Goal: Task Accomplishment & Management: Complete application form

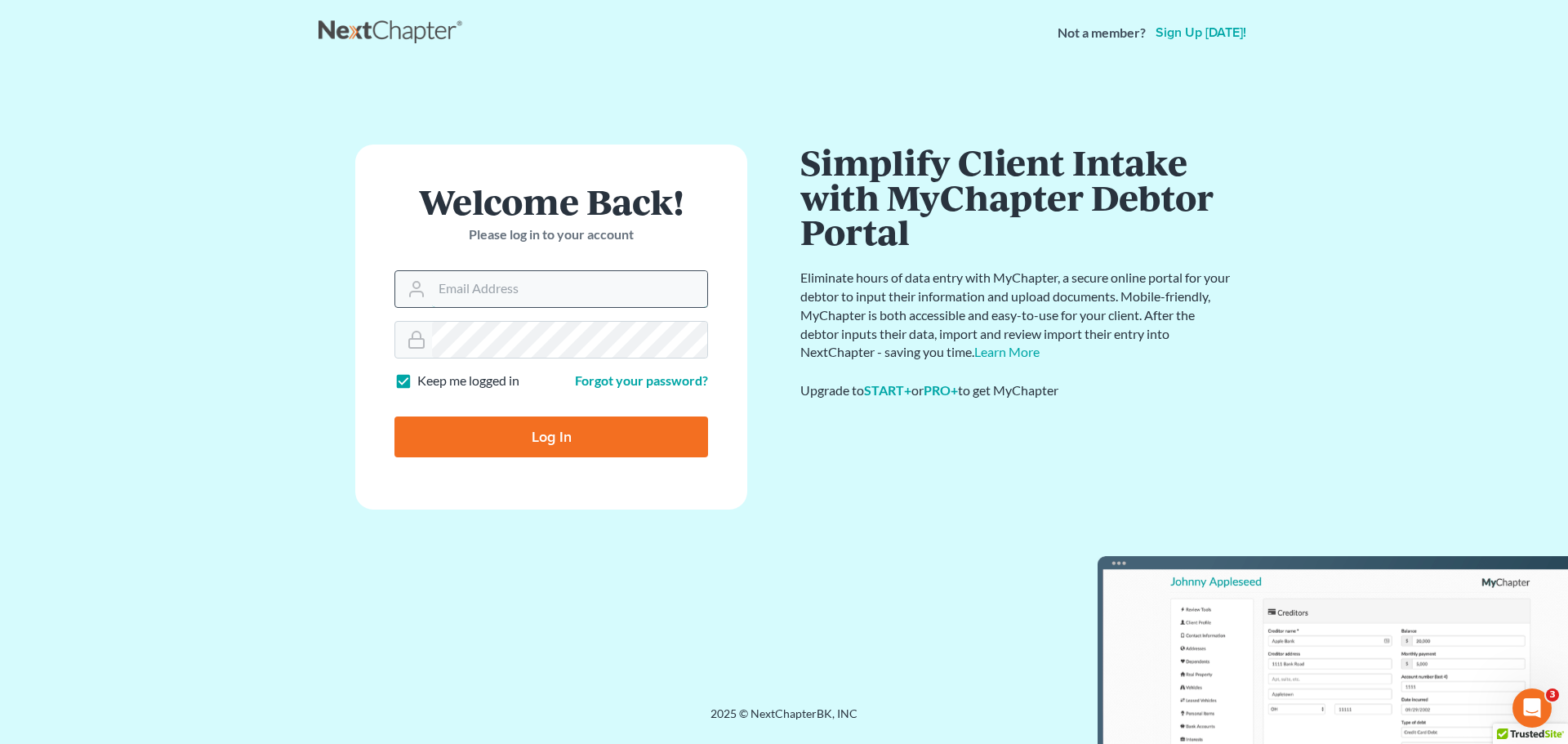
click at [502, 279] on input "Email Address" at bounding box center [570, 289] width 275 height 36
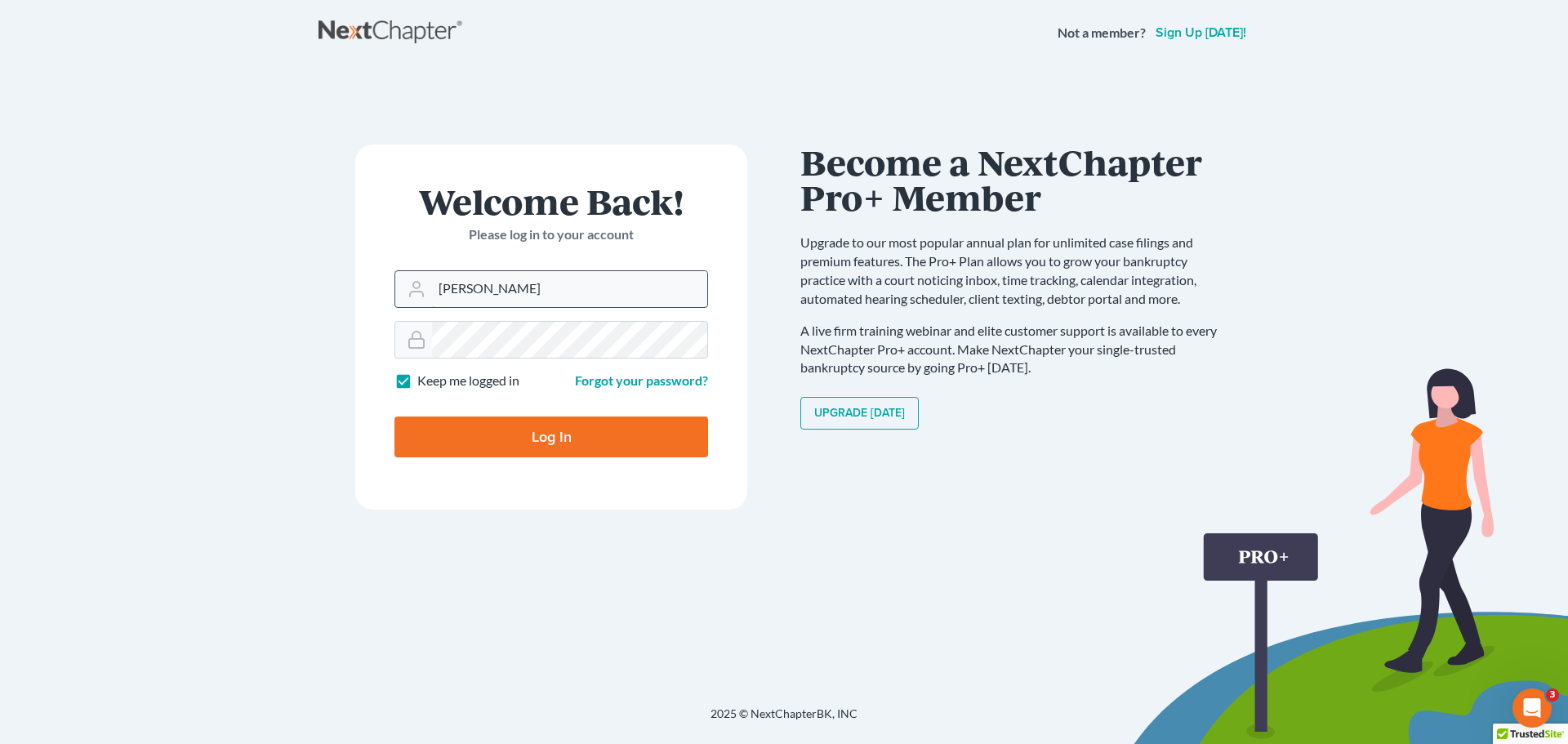
type input "kimberly.ba@eorumyoug.com"
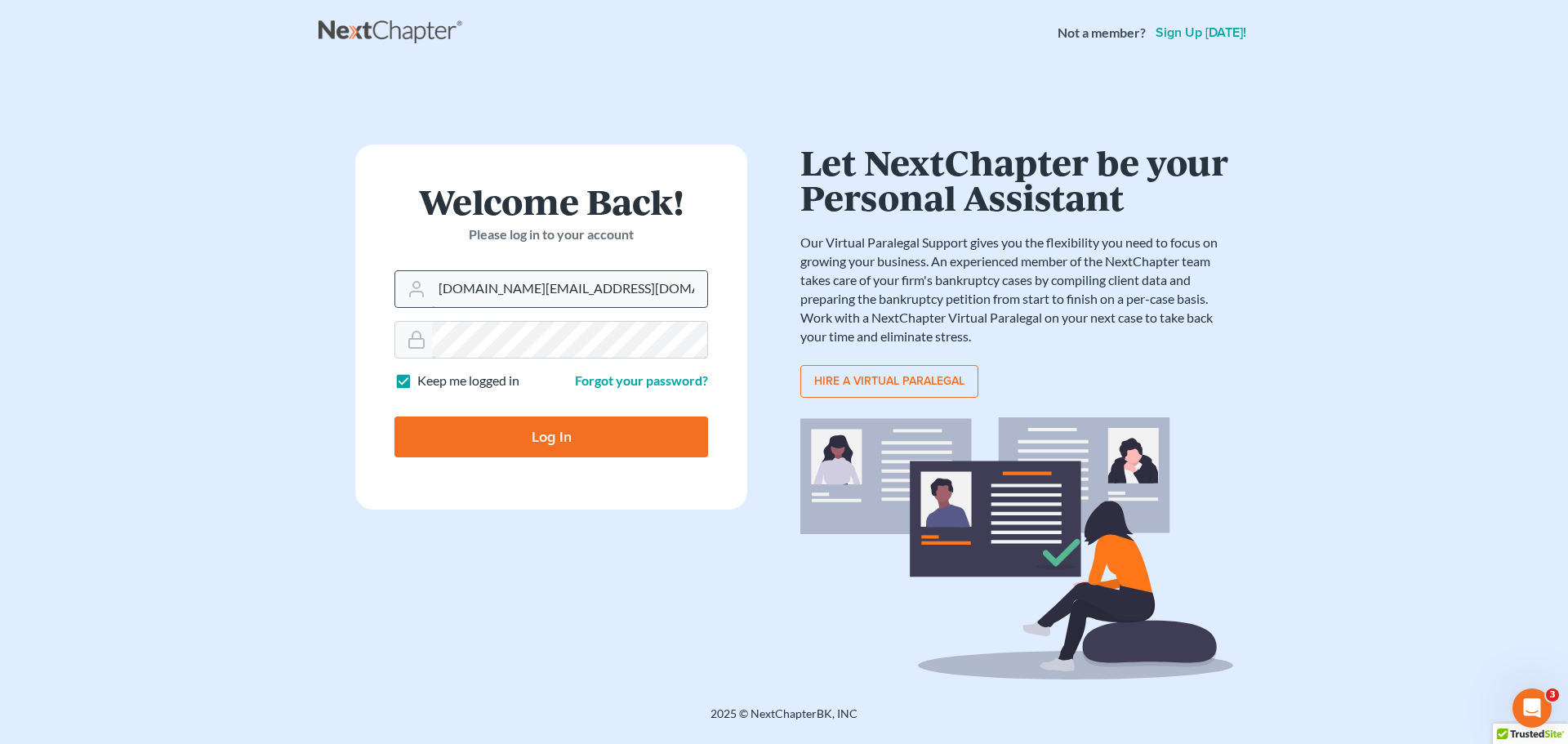
click at [394, 417] on input "Log In" at bounding box center [551, 437] width 313 height 41
type input "Thinking..."
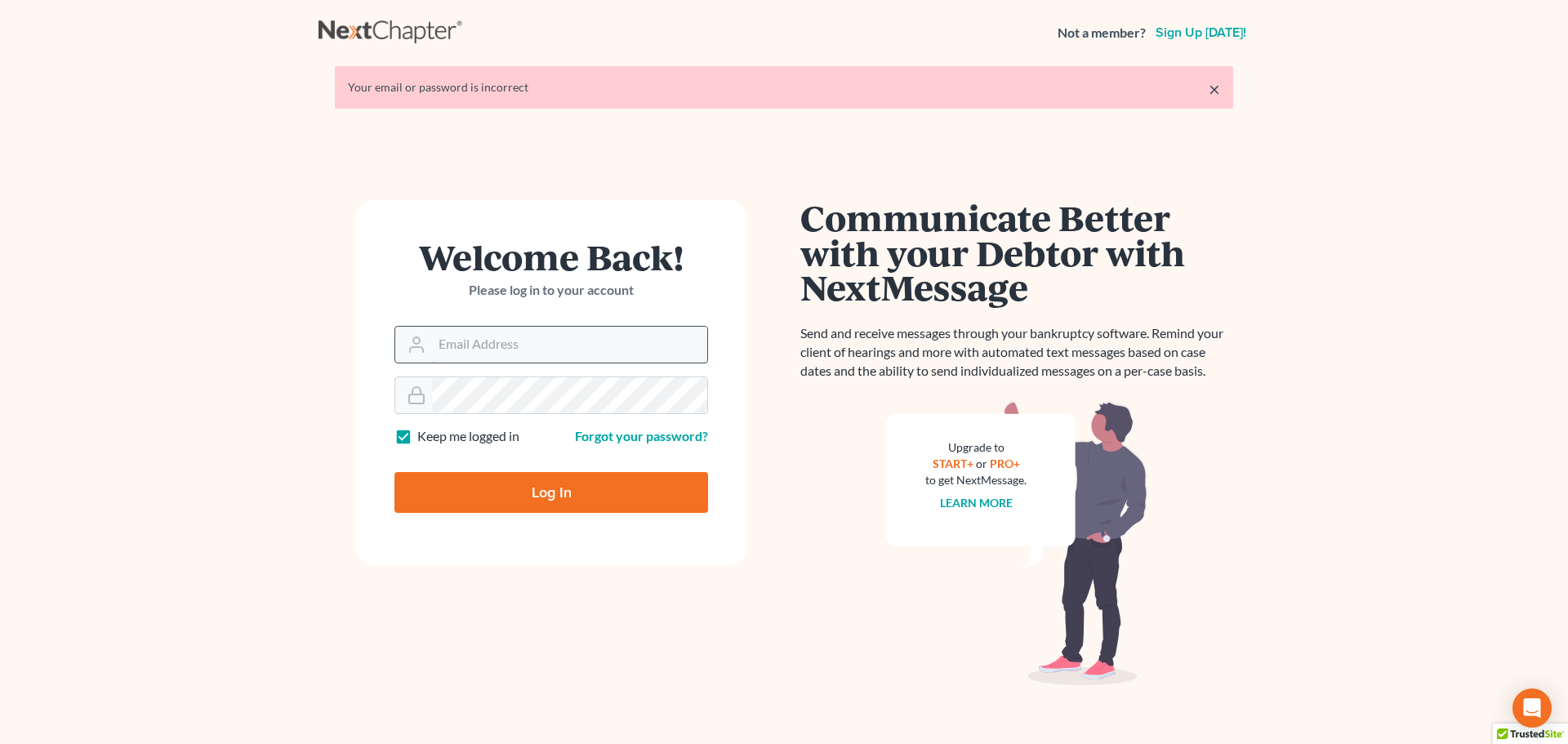
click at [552, 353] on input "Email Address" at bounding box center [570, 345] width 275 height 36
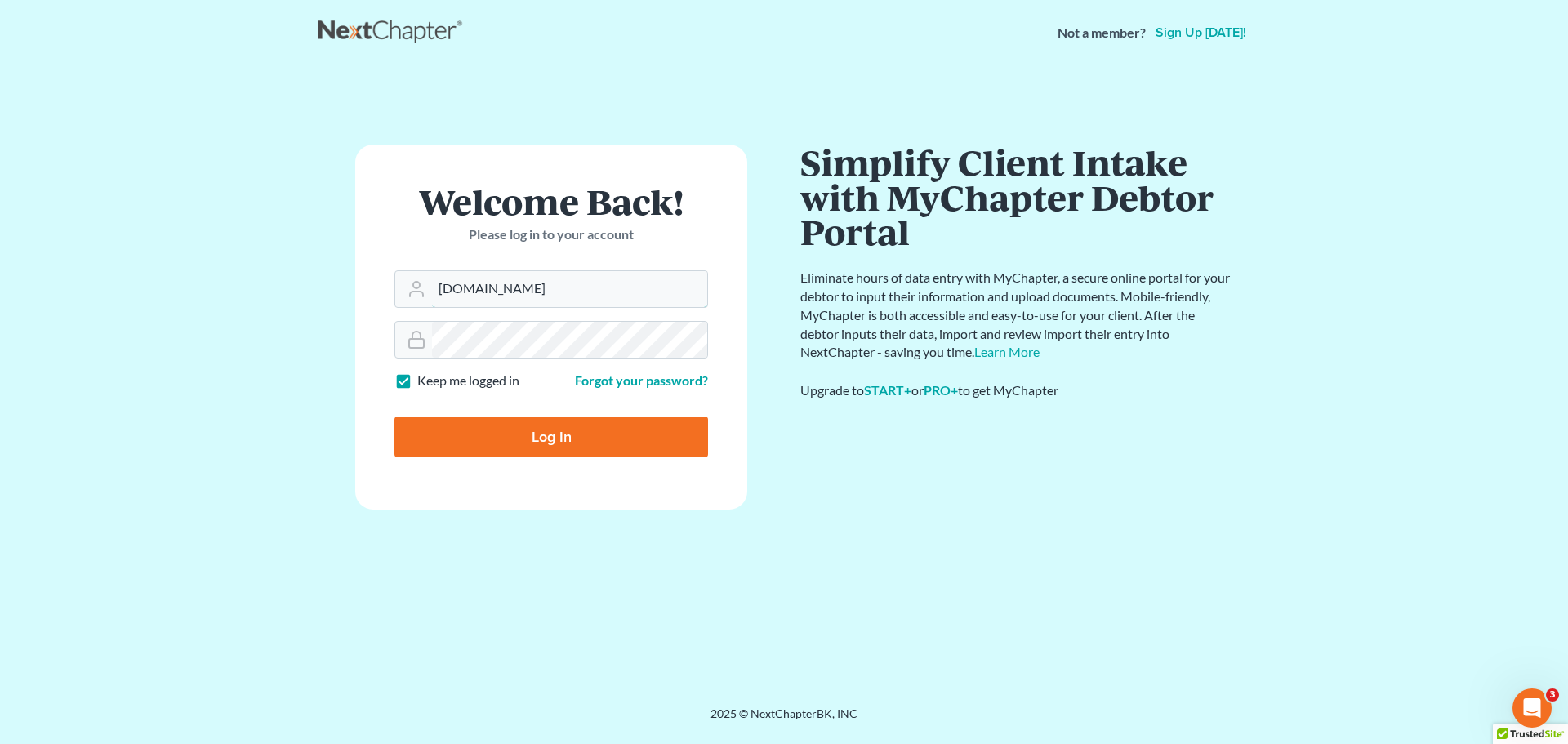
type input "[DOMAIN_NAME][EMAIL_ADDRESS][DOMAIN_NAME]"
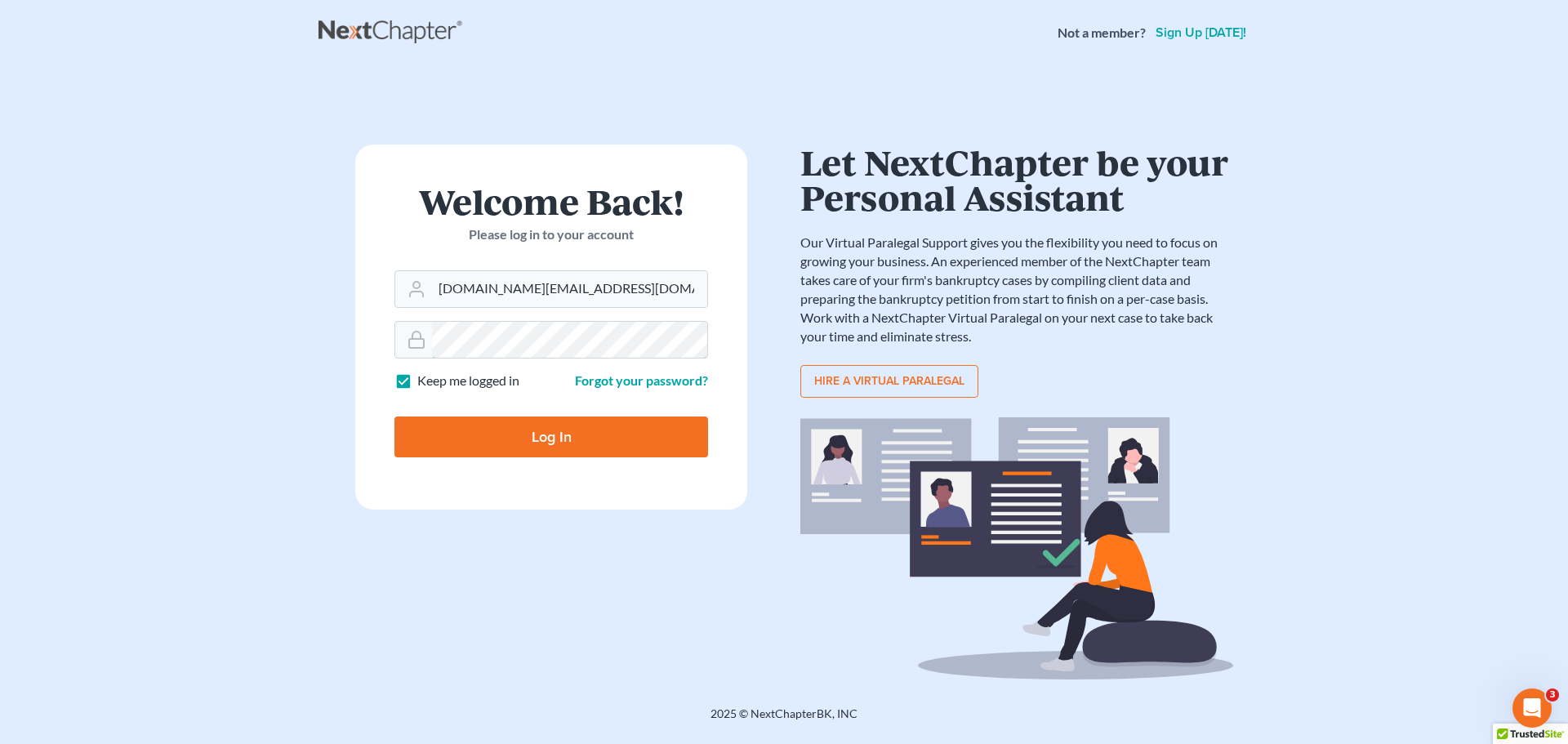
click at [394, 417] on input "Log In" at bounding box center [551, 437] width 313 height 41
type input "Thinking..."
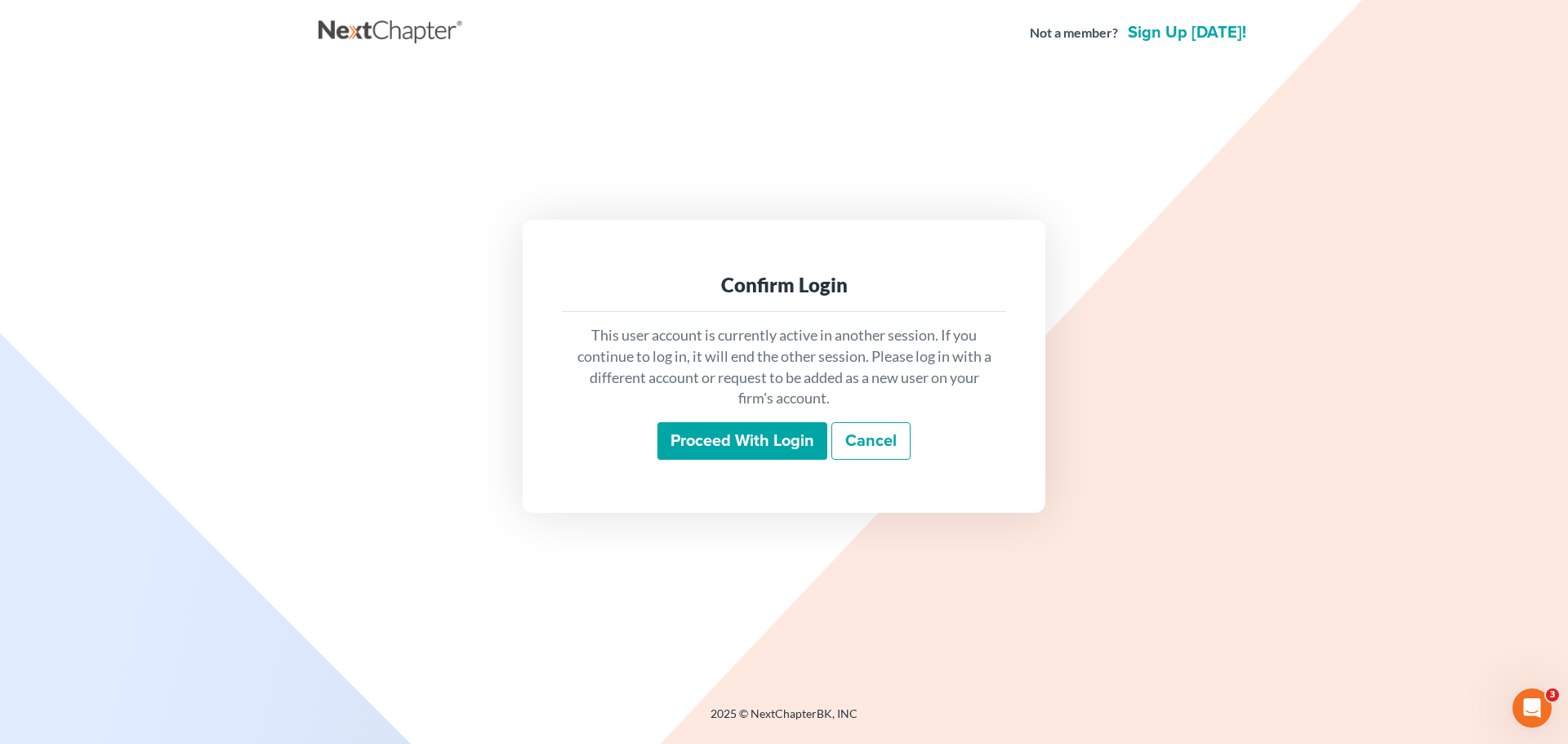
click at [774, 456] on input "Proceed with login" at bounding box center [743, 440] width 170 height 37
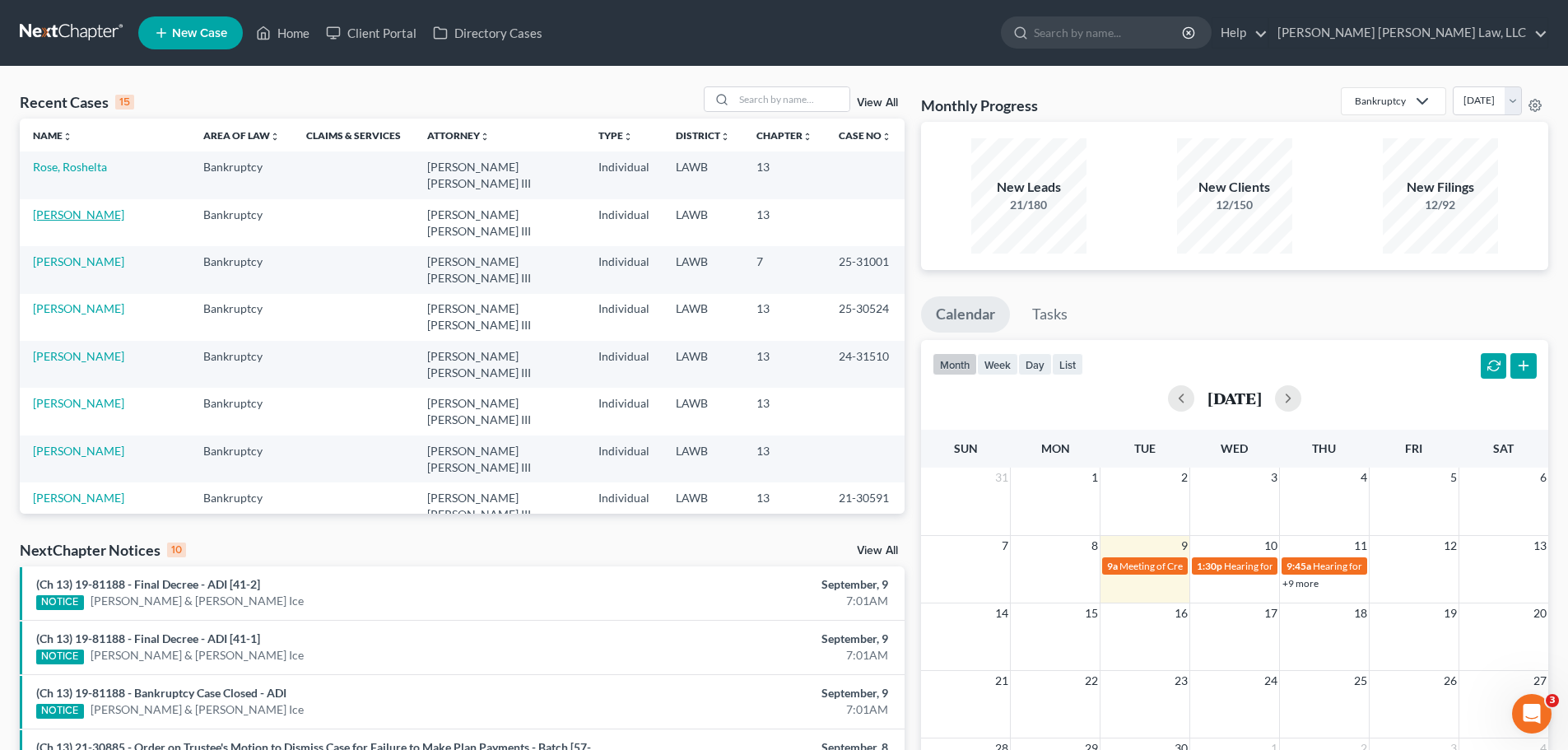
click at [95, 210] on link "[PERSON_NAME]" at bounding box center [79, 214] width 91 height 14
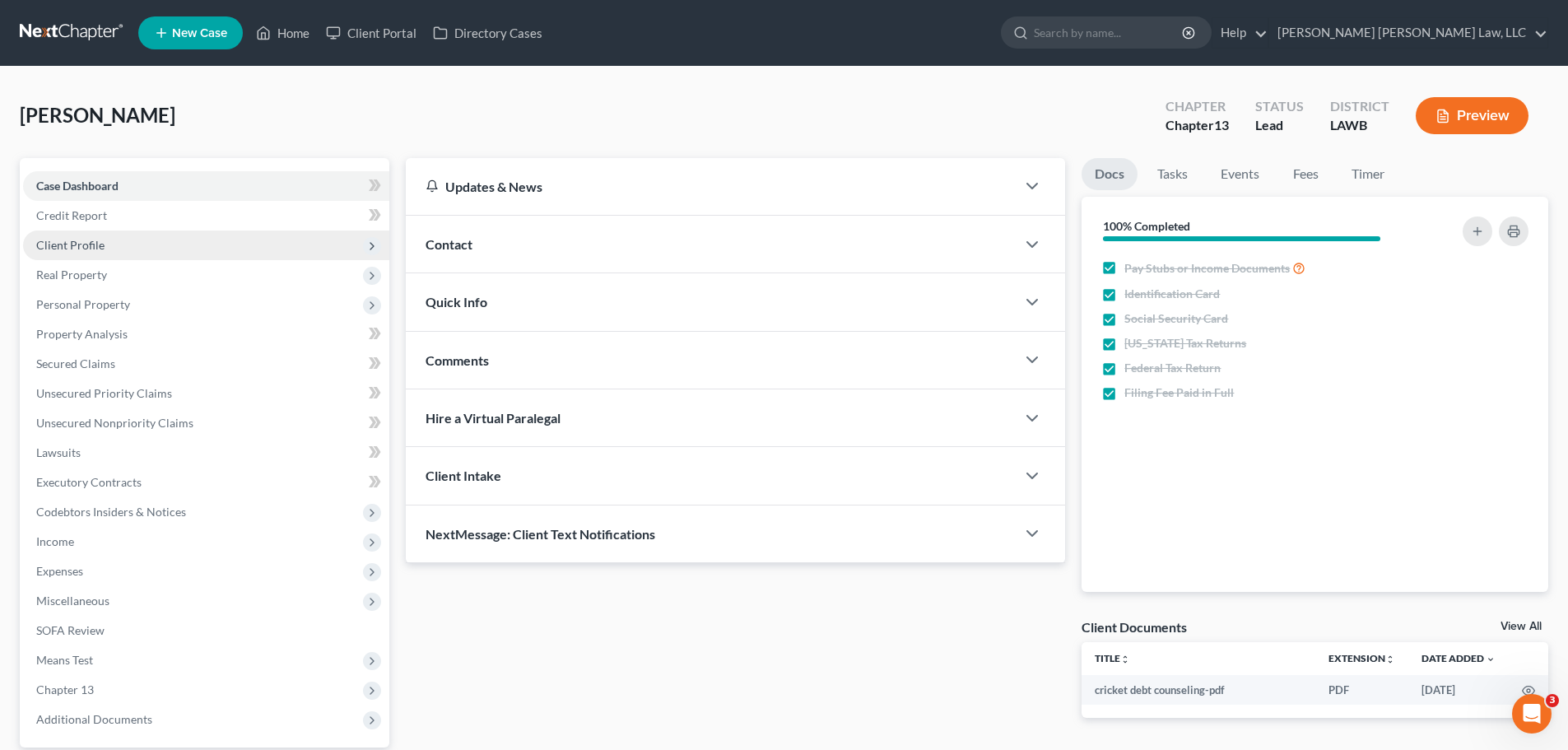
click at [88, 240] on span "Client Profile" at bounding box center [70, 245] width 68 height 14
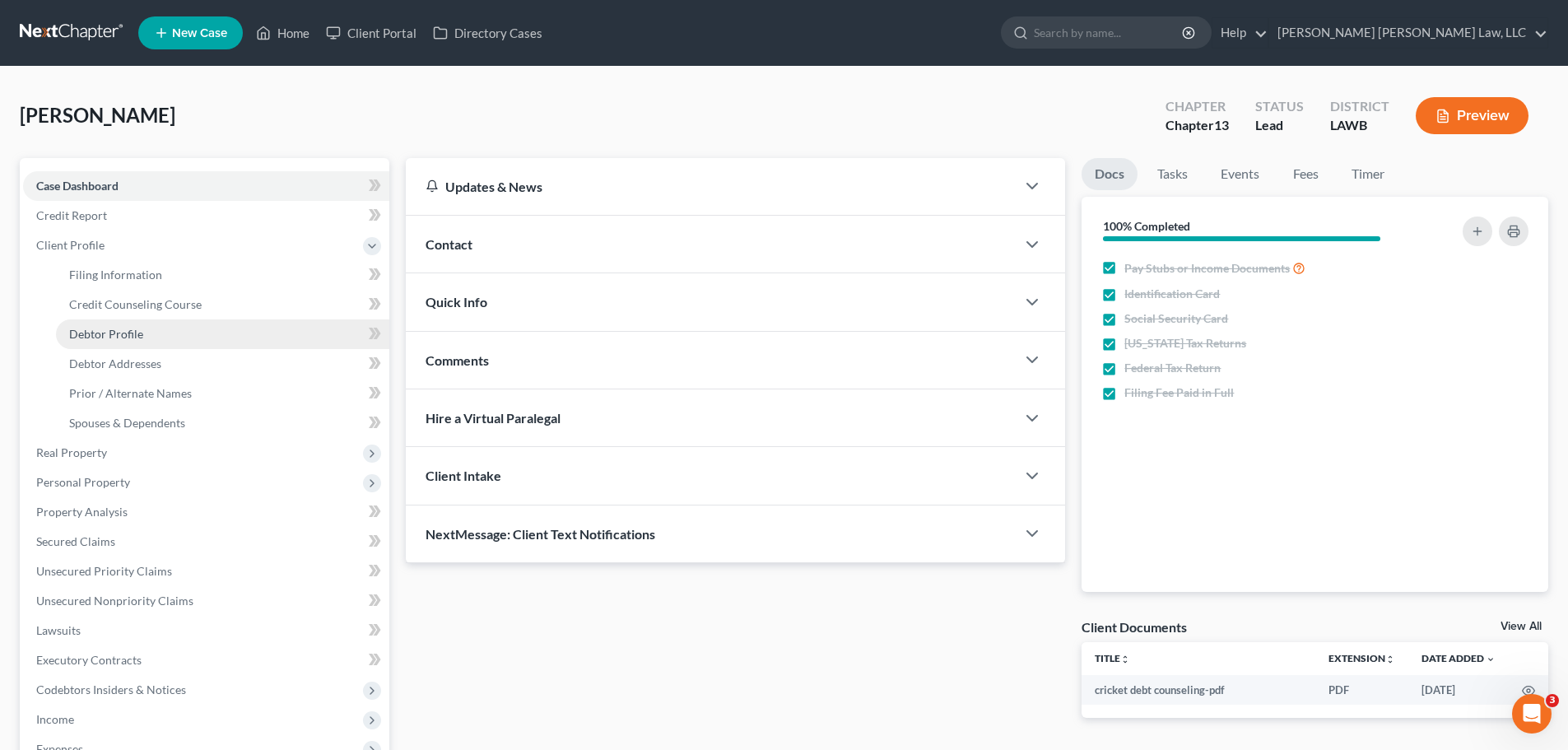
click at [108, 329] on span "Debtor Profile" at bounding box center [106, 333] width 74 height 14
select select "1"
select select "3"
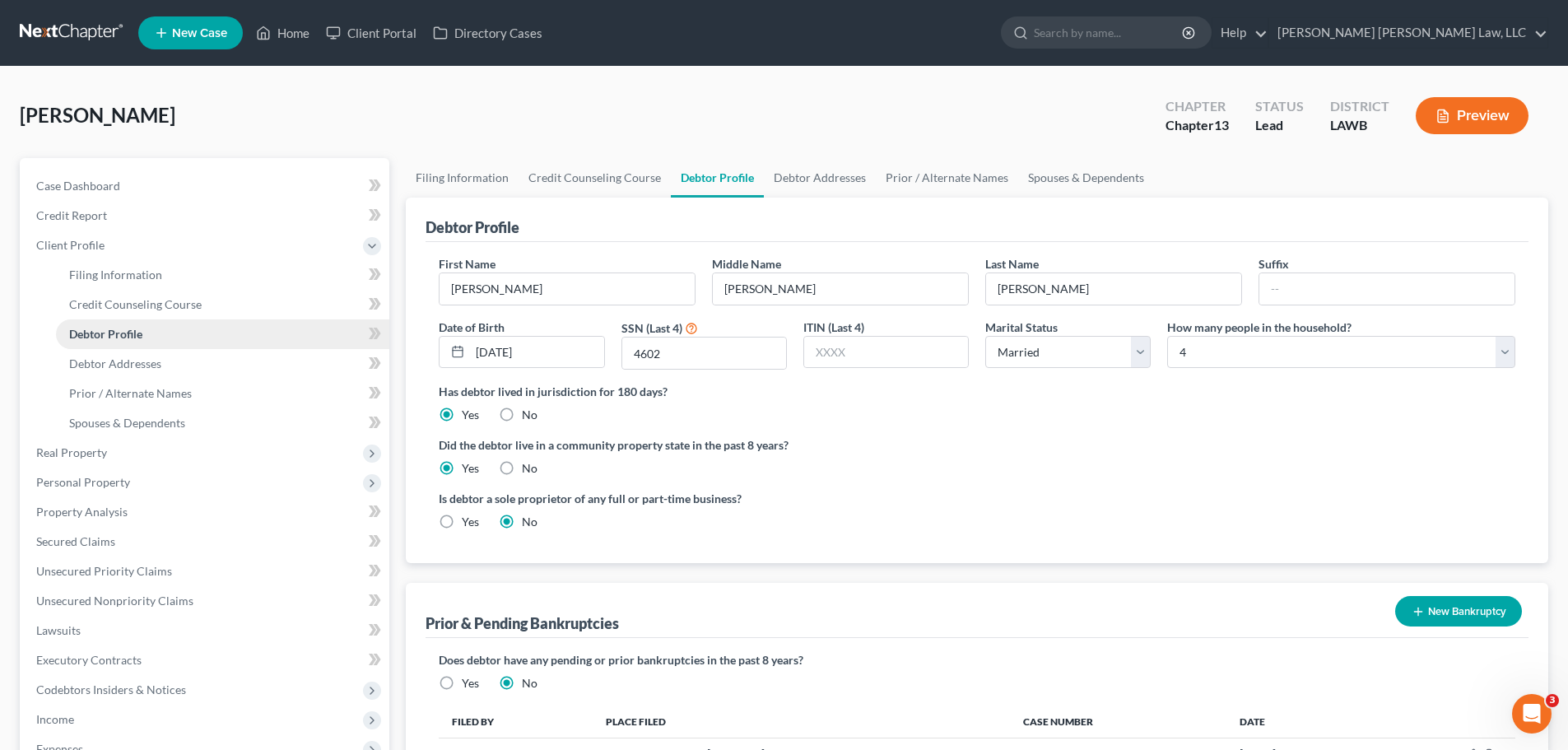
radio input "true"
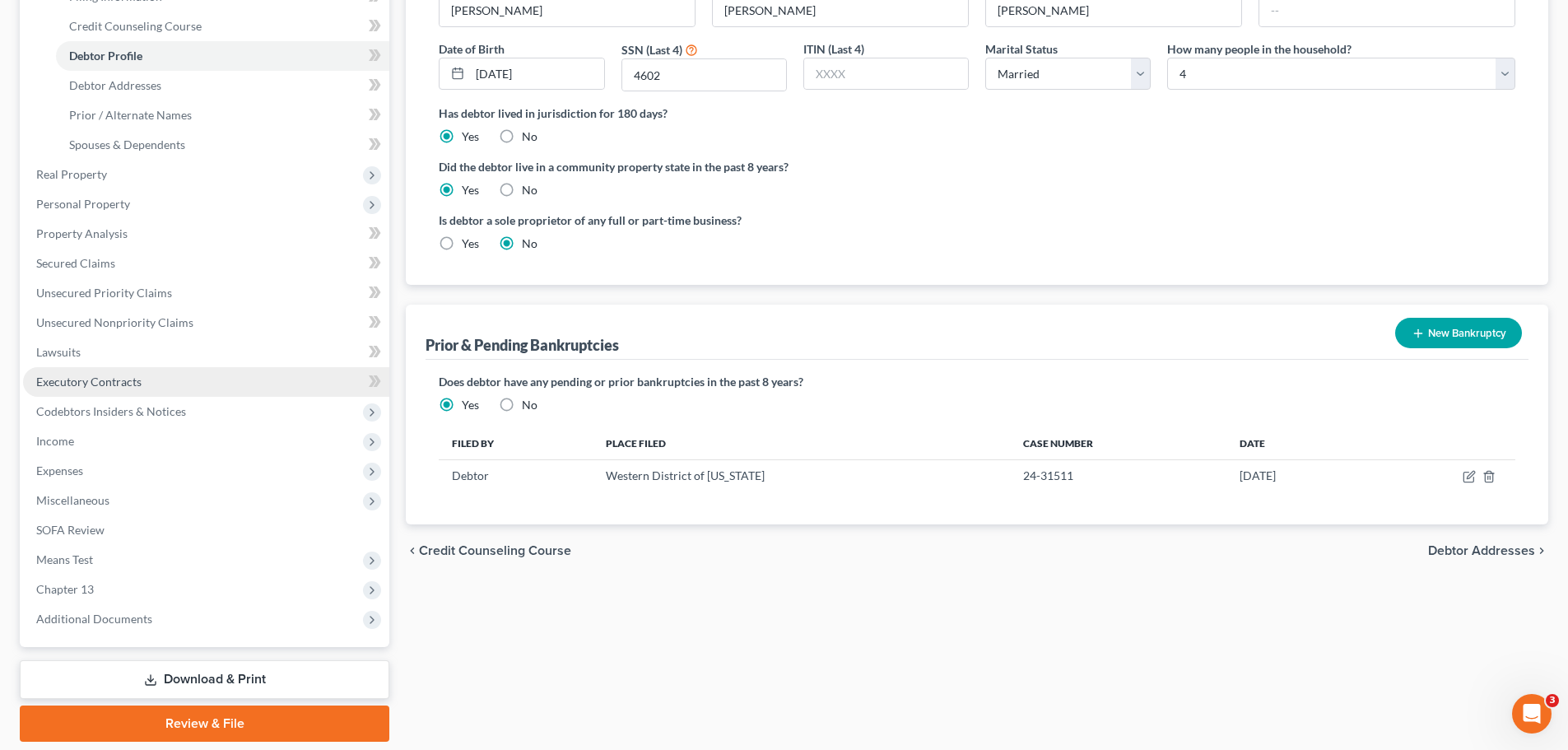
scroll to position [333, 0]
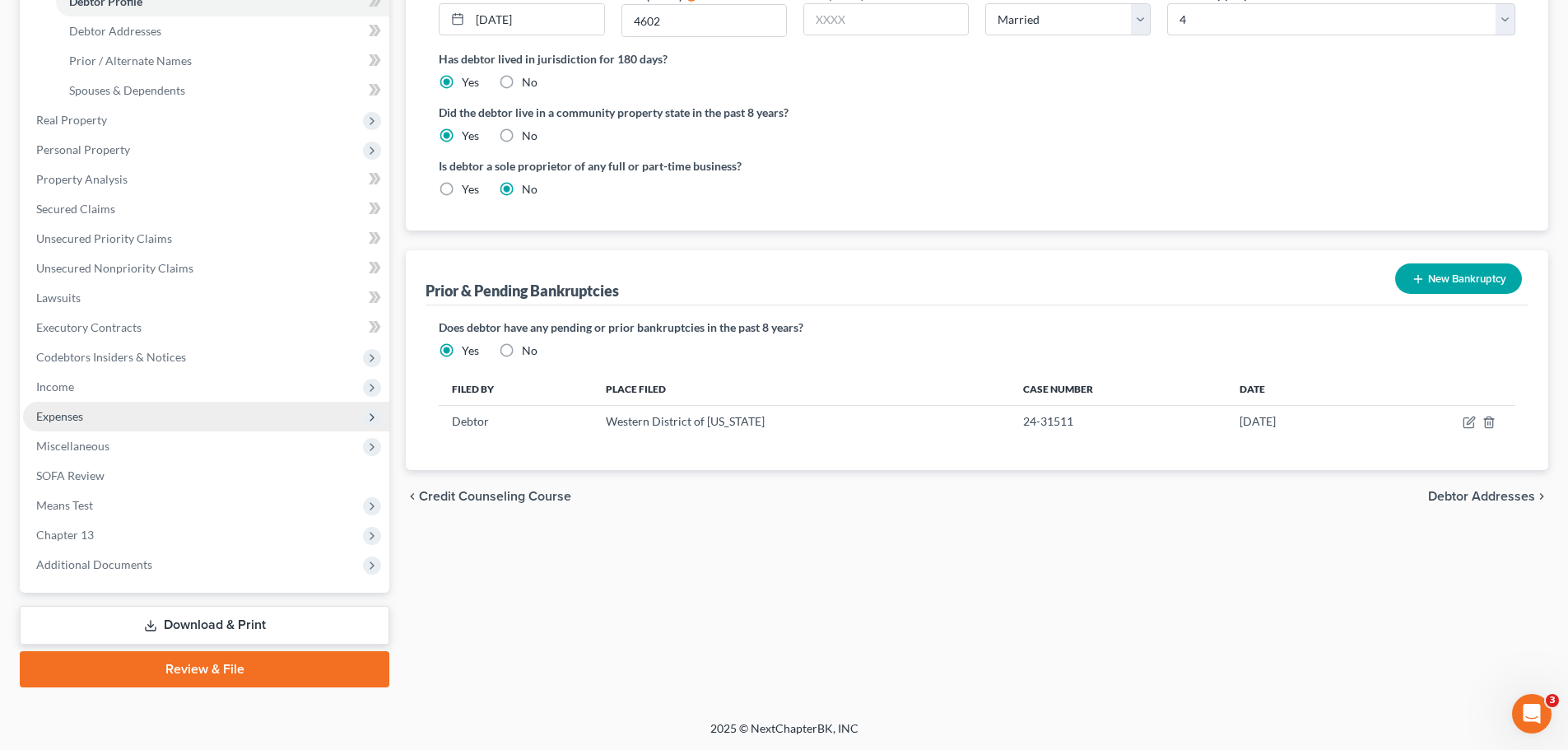
click at [98, 417] on span "Expenses" at bounding box center [205, 417] width 366 height 29
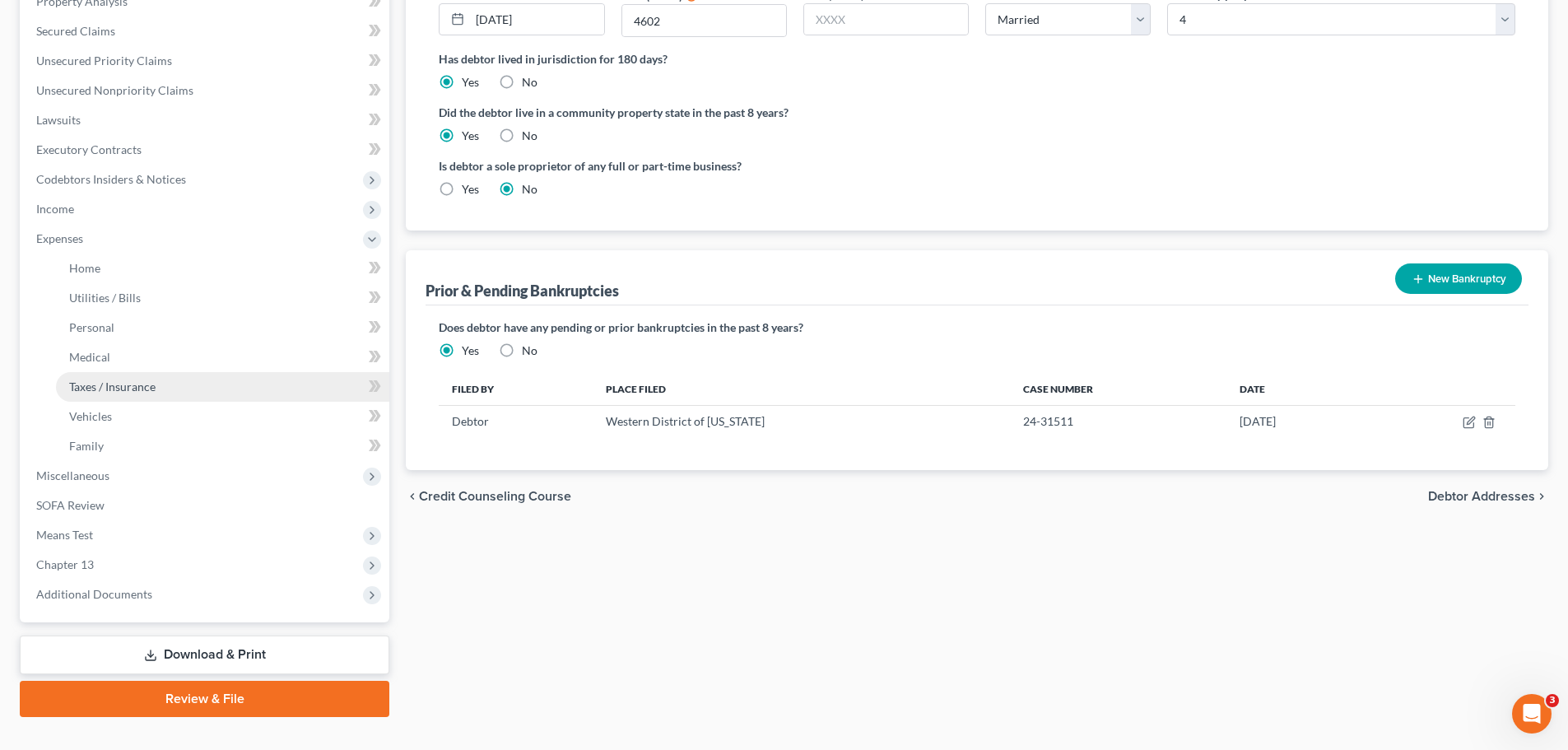
click at [105, 381] on span "Taxes / Insurance" at bounding box center [112, 386] width 87 height 14
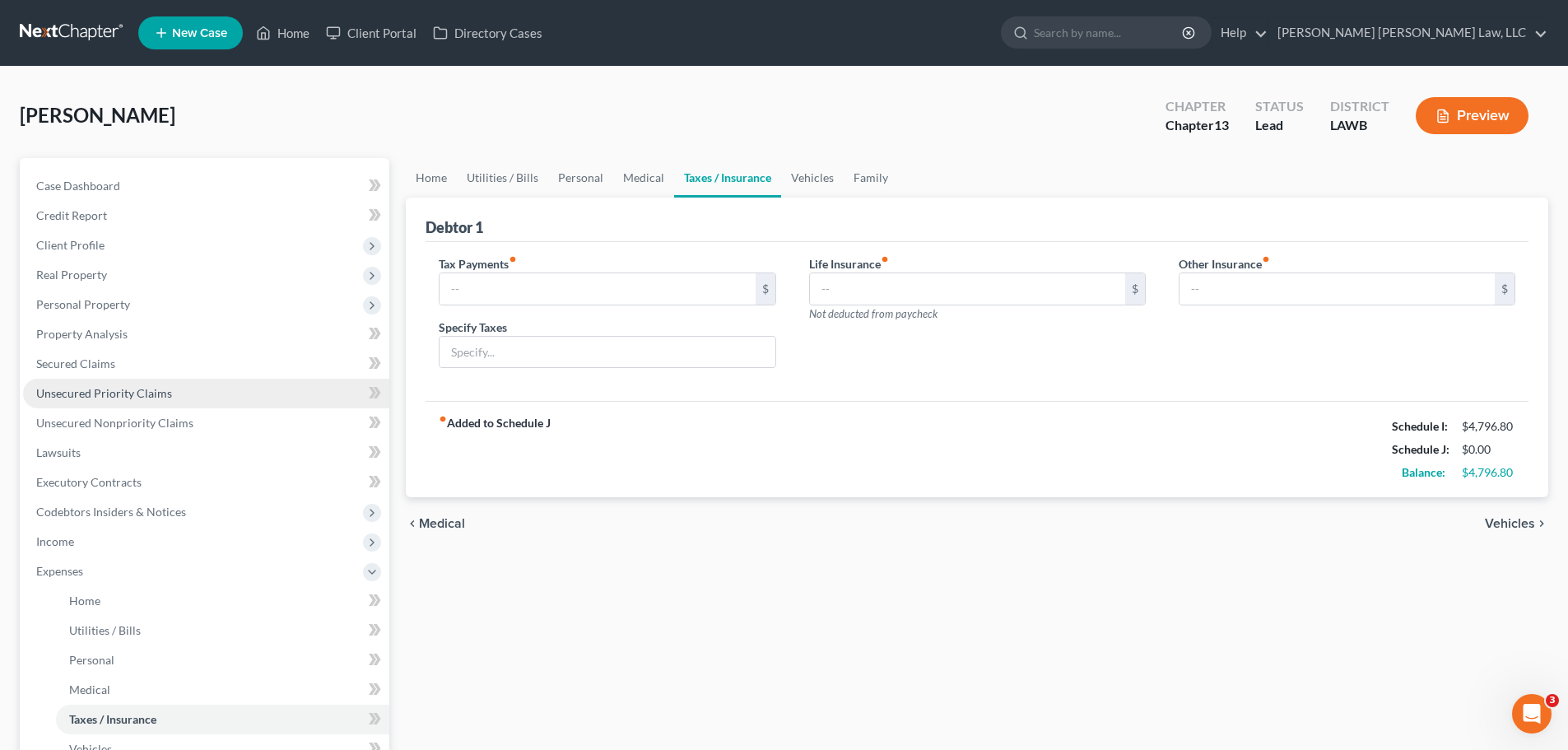
type input "0.00"
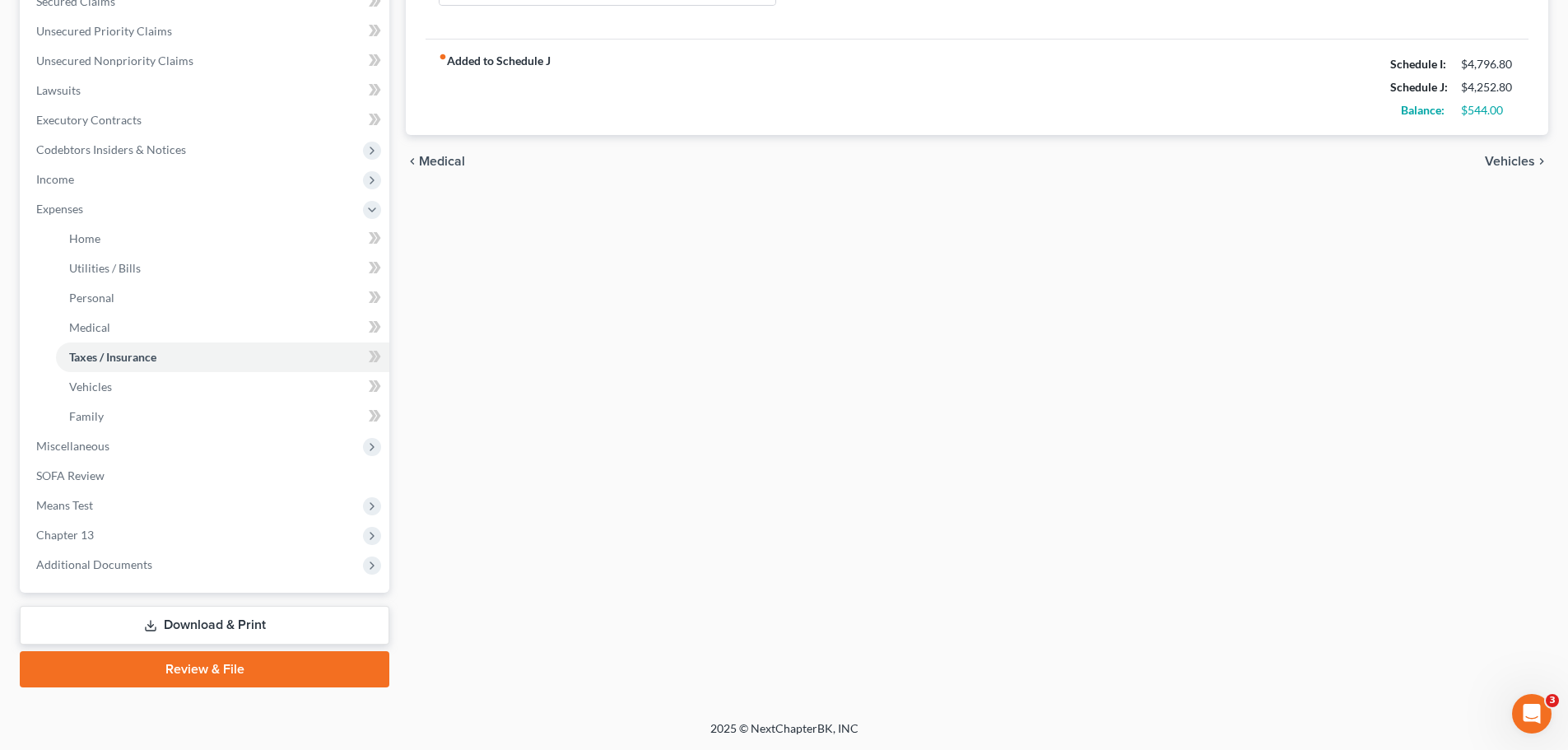
click at [205, 673] on link "Review & File" at bounding box center [205, 670] width 370 height 37
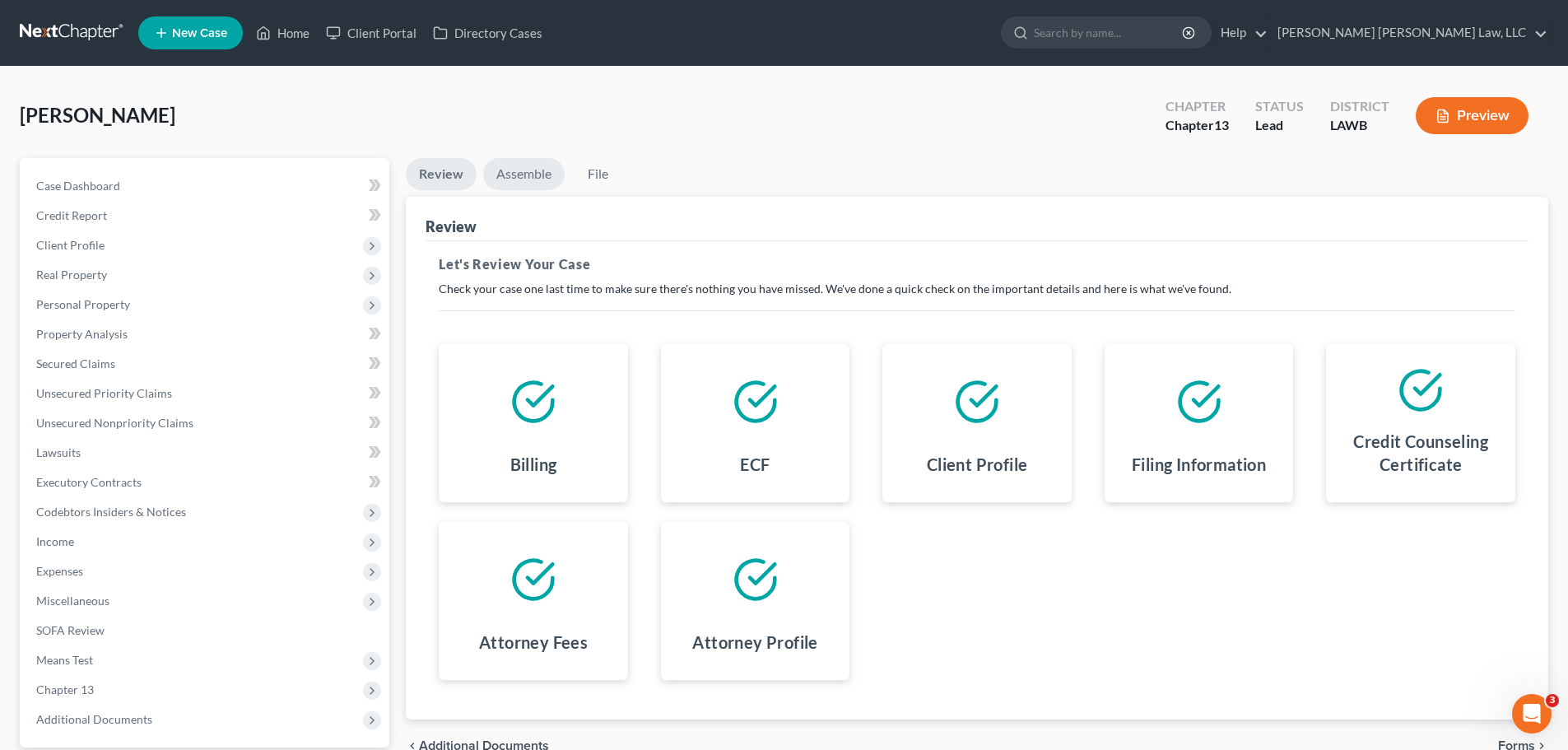
click at [538, 164] on link "Assemble" at bounding box center [523, 174] width 81 height 32
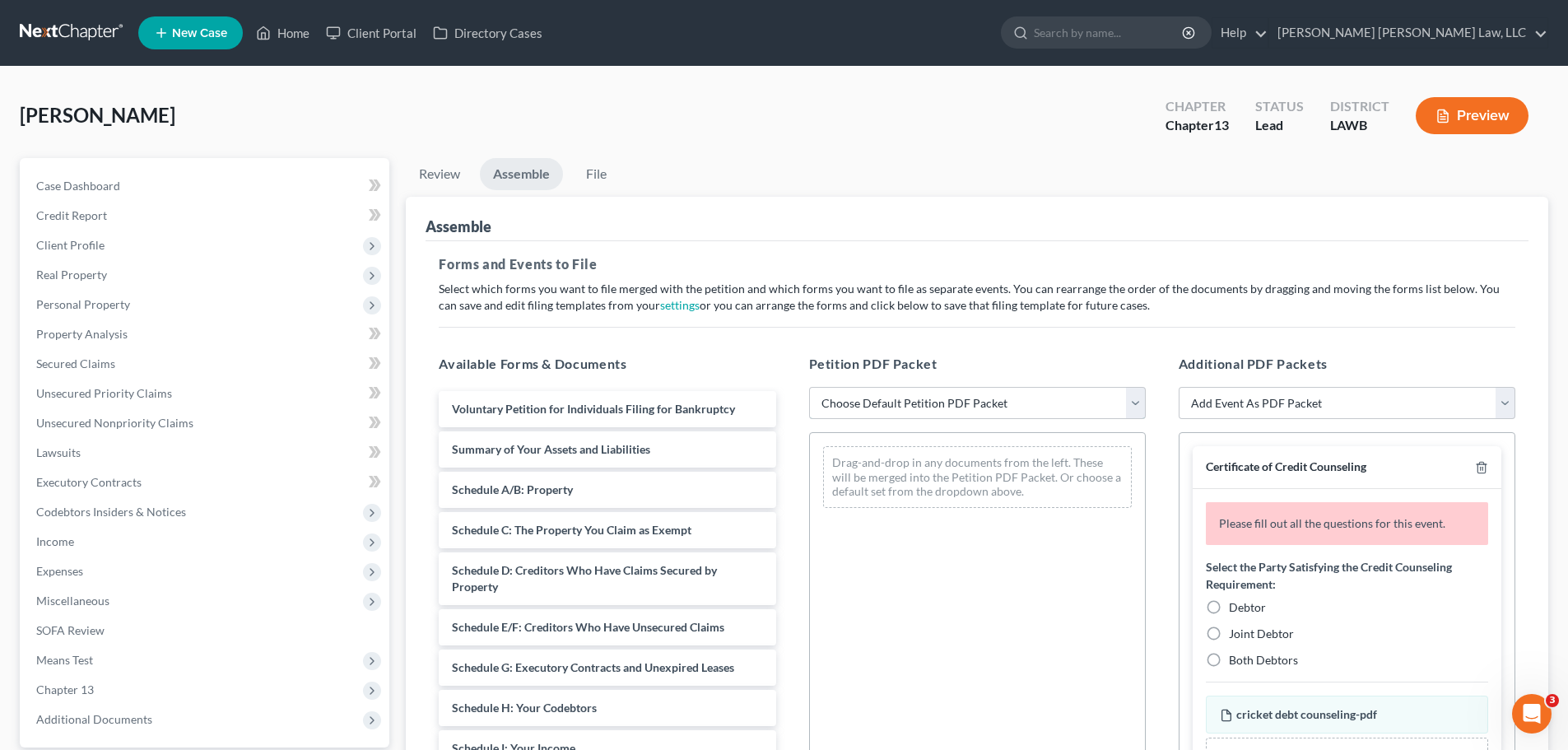
click at [885, 406] on select "Choose Default Petition PDF Packet Complete Bankruptcy Petition (all forms and …" at bounding box center [977, 404] width 337 height 33
select select "0"
click at [809, 387] on select "Choose Default Petition PDF Packet Complete Bankruptcy Petition (all forms and …" at bounding box center [977, 404] width 337 height 33
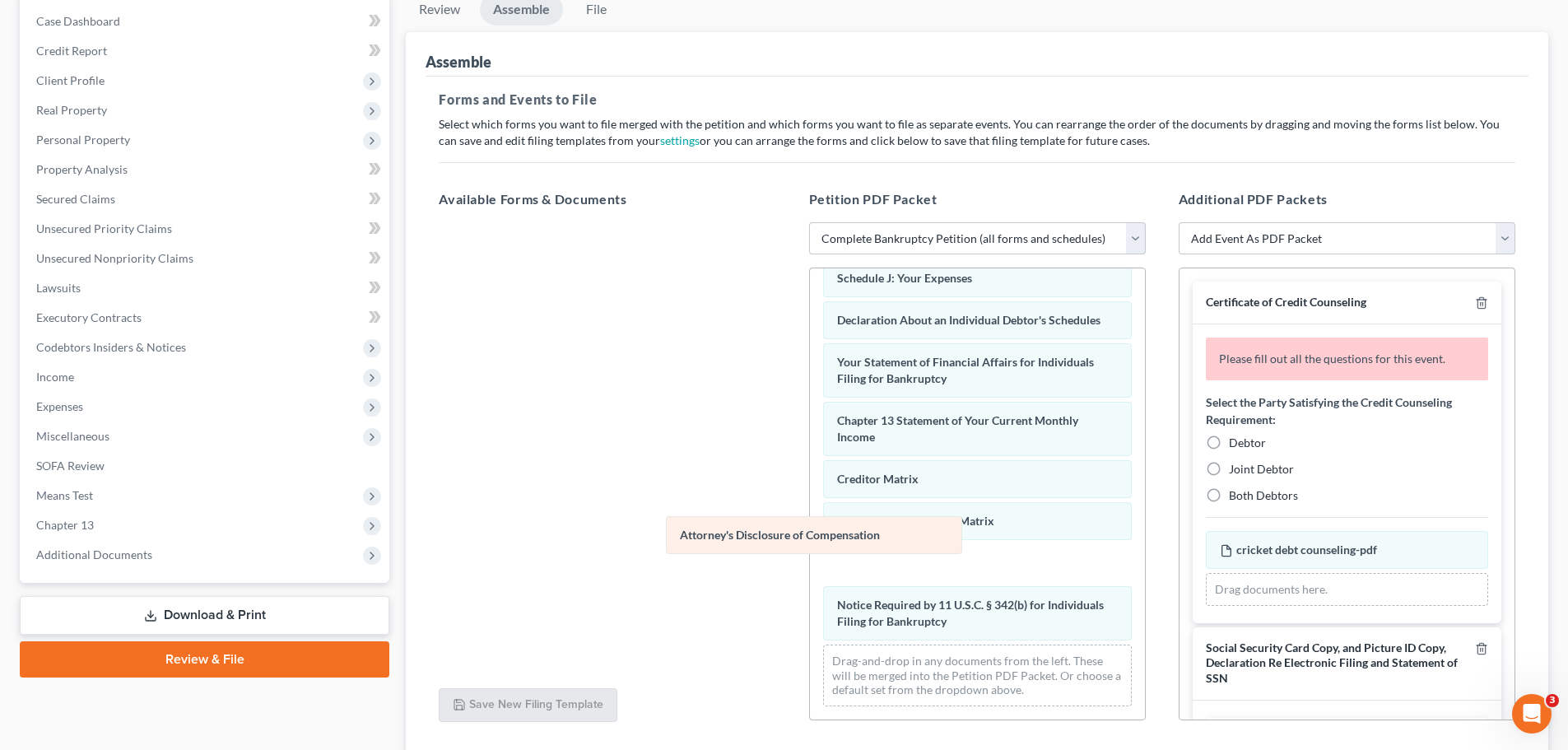
scroll to position [424, 0]
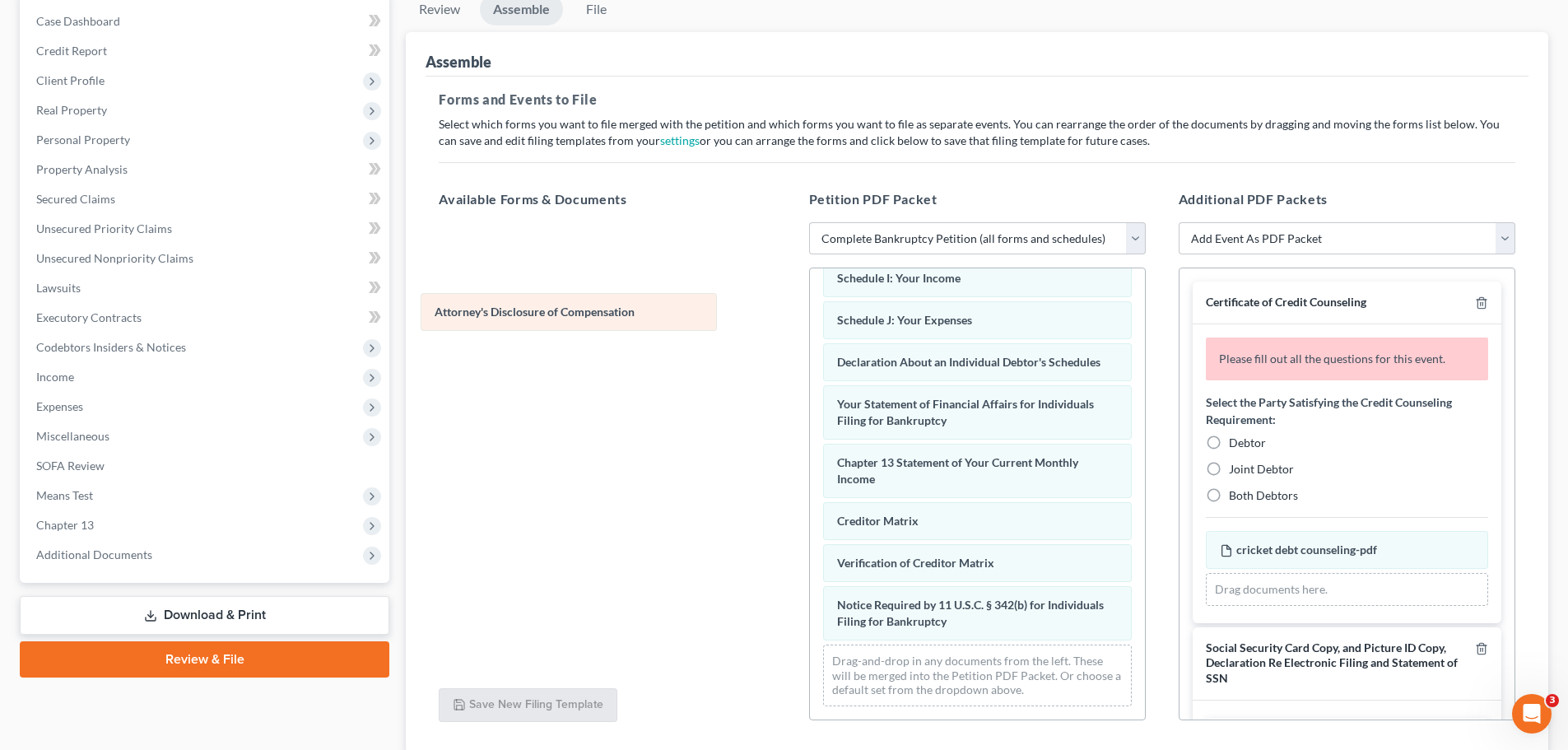
drag, startPoint x: 945, startPoint y: 626, endPoint x: 531, endPoint y: 305, distance: 523.9
click at [810, 312] on div "Attorney's Disclosure of Compensation Voluntary Petition for Individuals Filing…" at bounding box center [977, 290] width 335 height 859
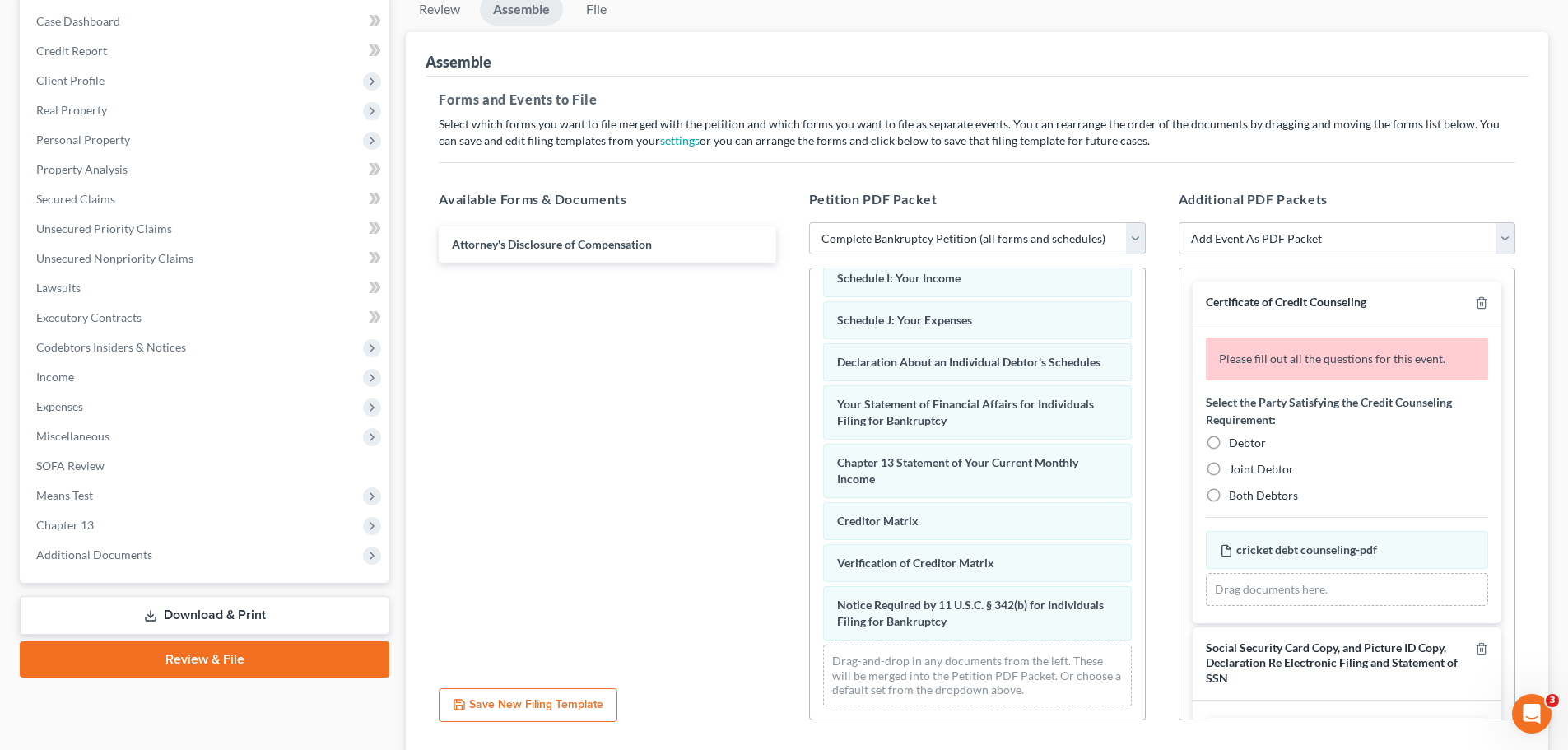
click at [1229, 438] on label "Debtor" at bounding box center [1247, 443] width 37 height 16
click at [1236, 438] on input "Debtor" at bounding box center [1241, 440] width 11 height 11
radio input "true"
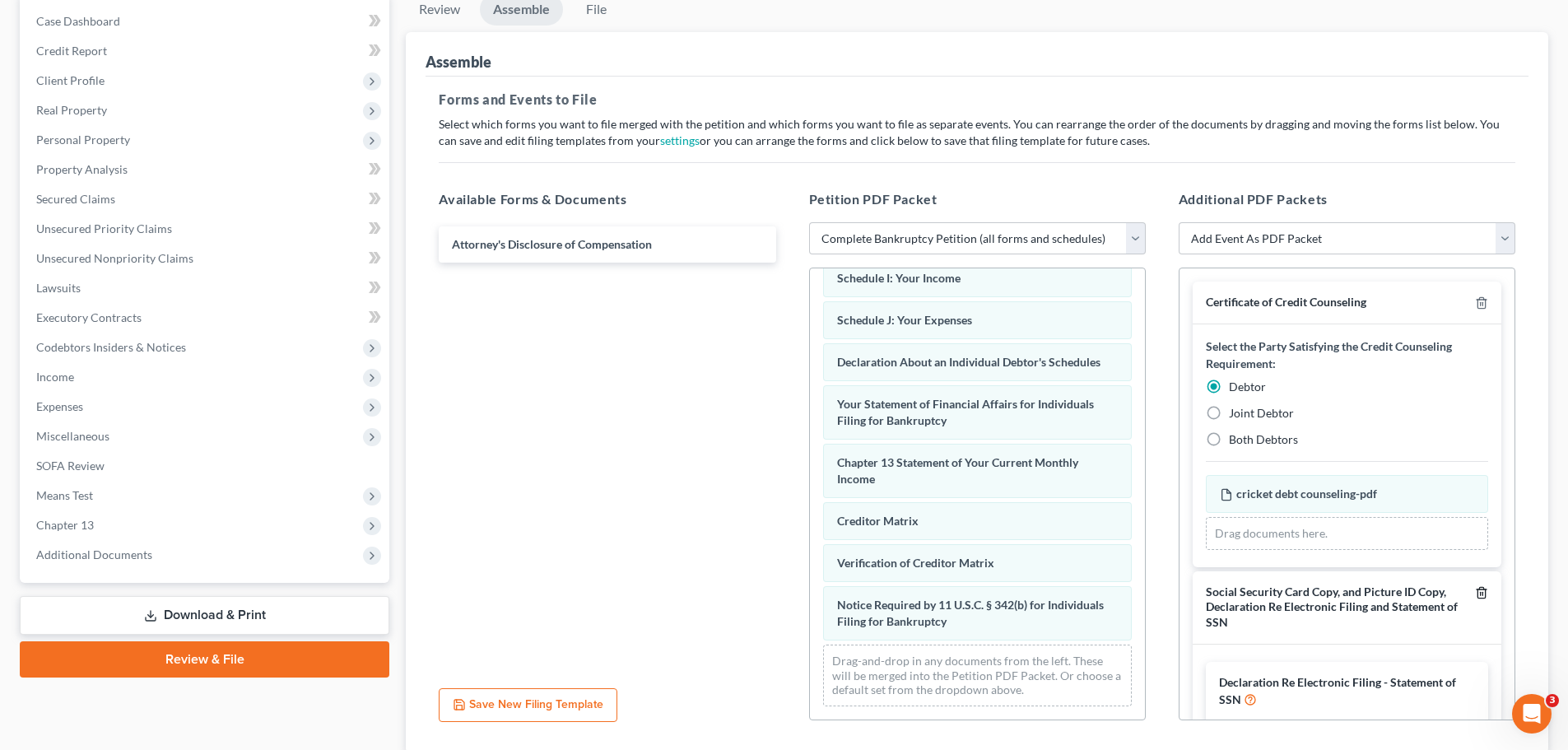
click at [1476, 592] on icon "button" at bounding box center [1482, 593] width 13 height 13
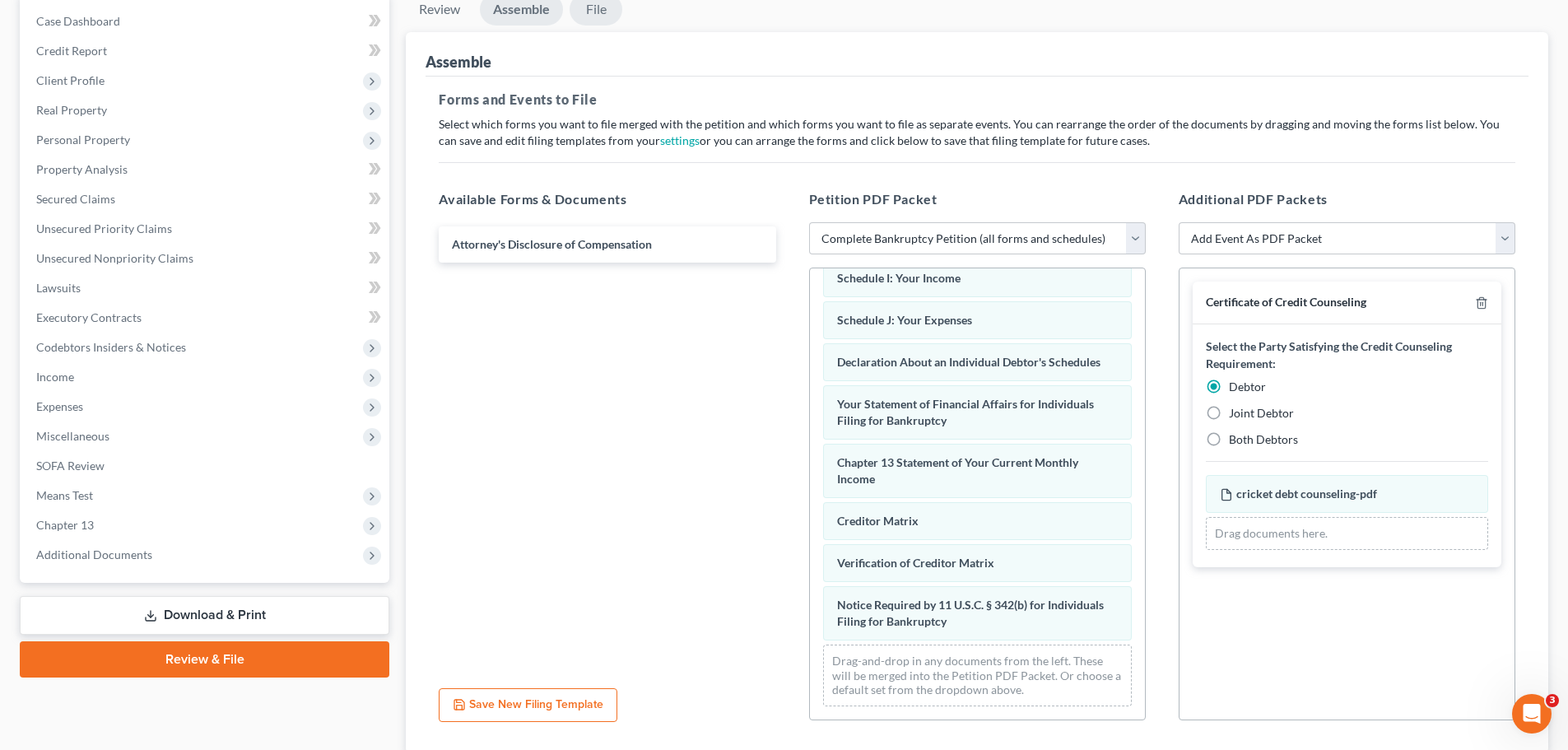
click at [585, 5] on link "File" at bounding box center [596, 9] width 53 height 32
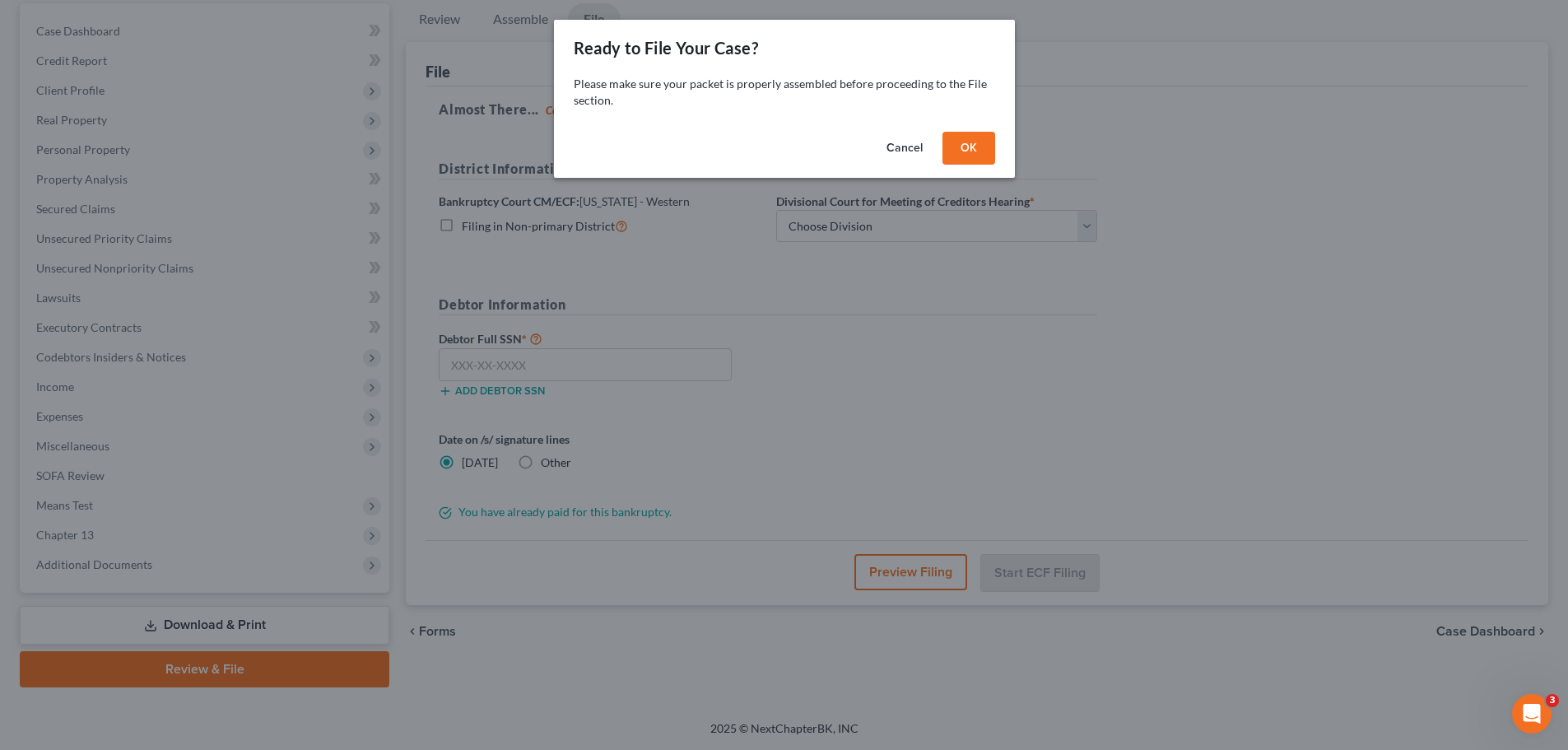
scroll to position [154, 0]
click at [987, 150] on button "OK" at bounding box center [975, 148] width 53 height 33
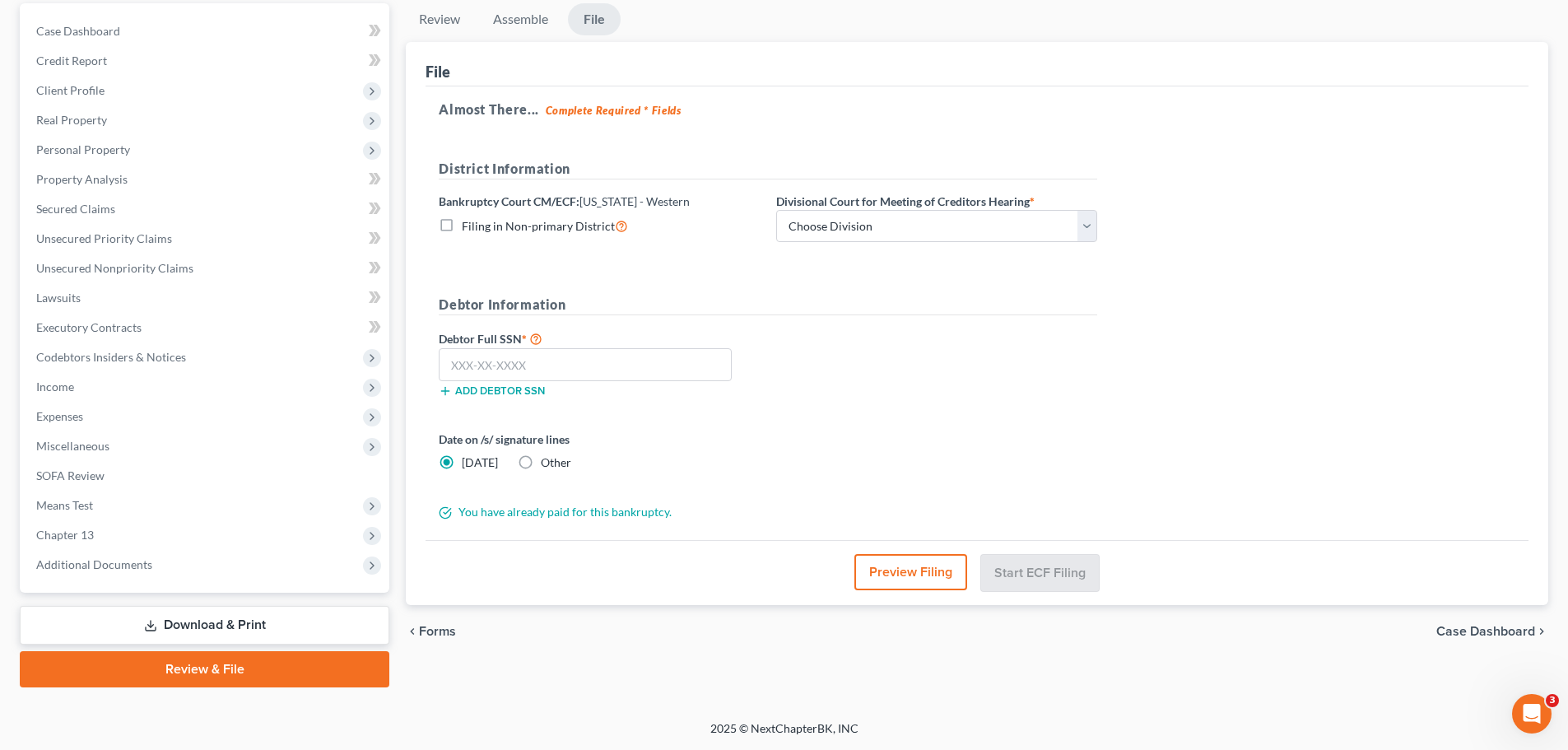
click at [462, 217] on label "Filing in Non-primary District" at bounding box center [545, 226] width 166 height 19
click at [468, 217] on input "Filing in Non-primary District" at bounding box center [474, 222] width 11 height 11
checkbox input "true"
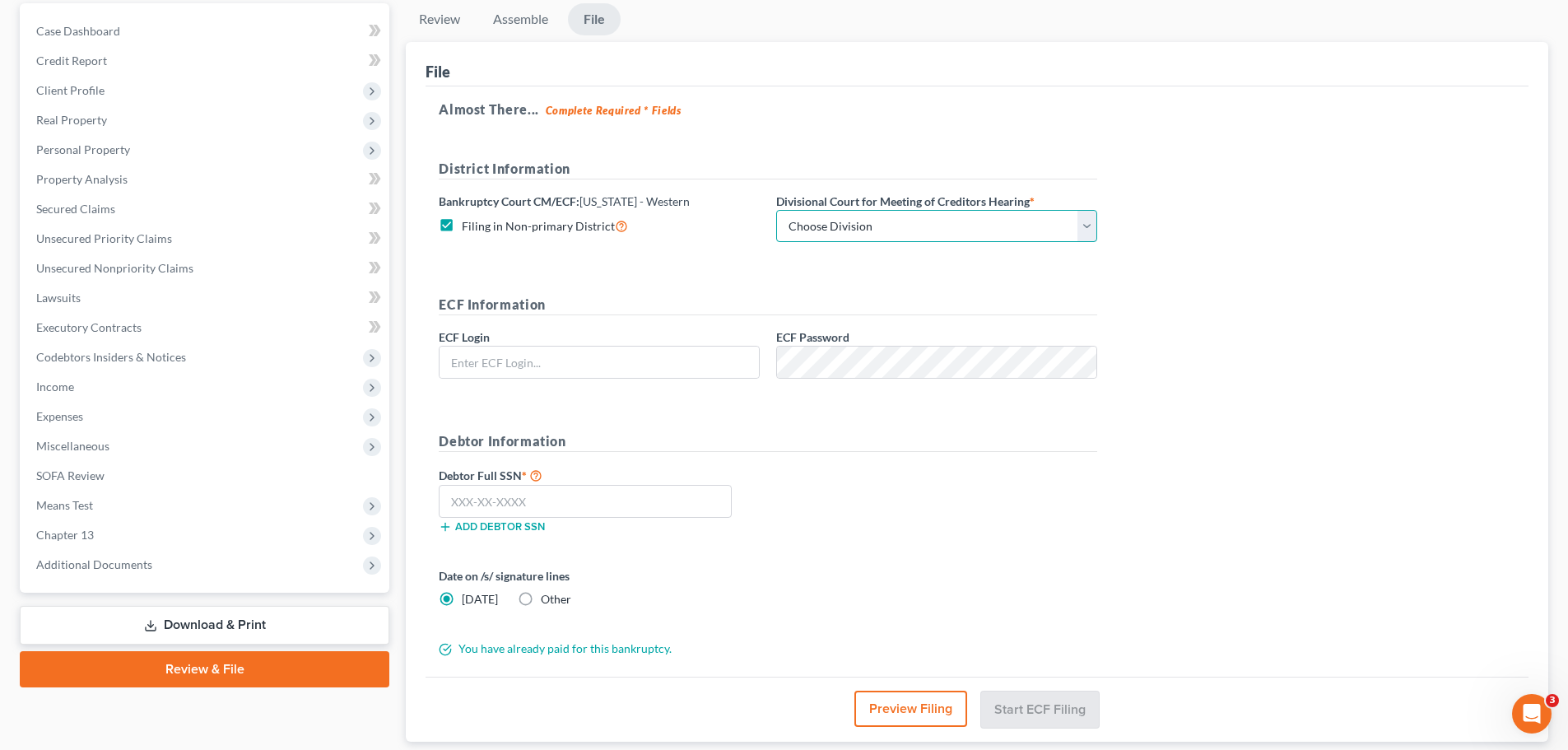
click at [833, 228] on select "Choose Division [GEOGRAPHIC_DATA] [GEOGRAPHIC_DATA]-[GEOGRAPHIC_DATA] Lake [PER…" at bounding box center [937, 227] width 321 height 33
select select "3"
click at [776, 210] on select "Choose Division [GEOGRAPHIC_DATA] [GEOGRAPHIC_DATA]-[GEOGRAPHIC_DATA] Lake [PER…" at bounding box center [937, 227] width 321 height 33
click at [704, 369] on input "text" at bounding box center [599, 363] width 320 height 31
type input "eoyoung3p"
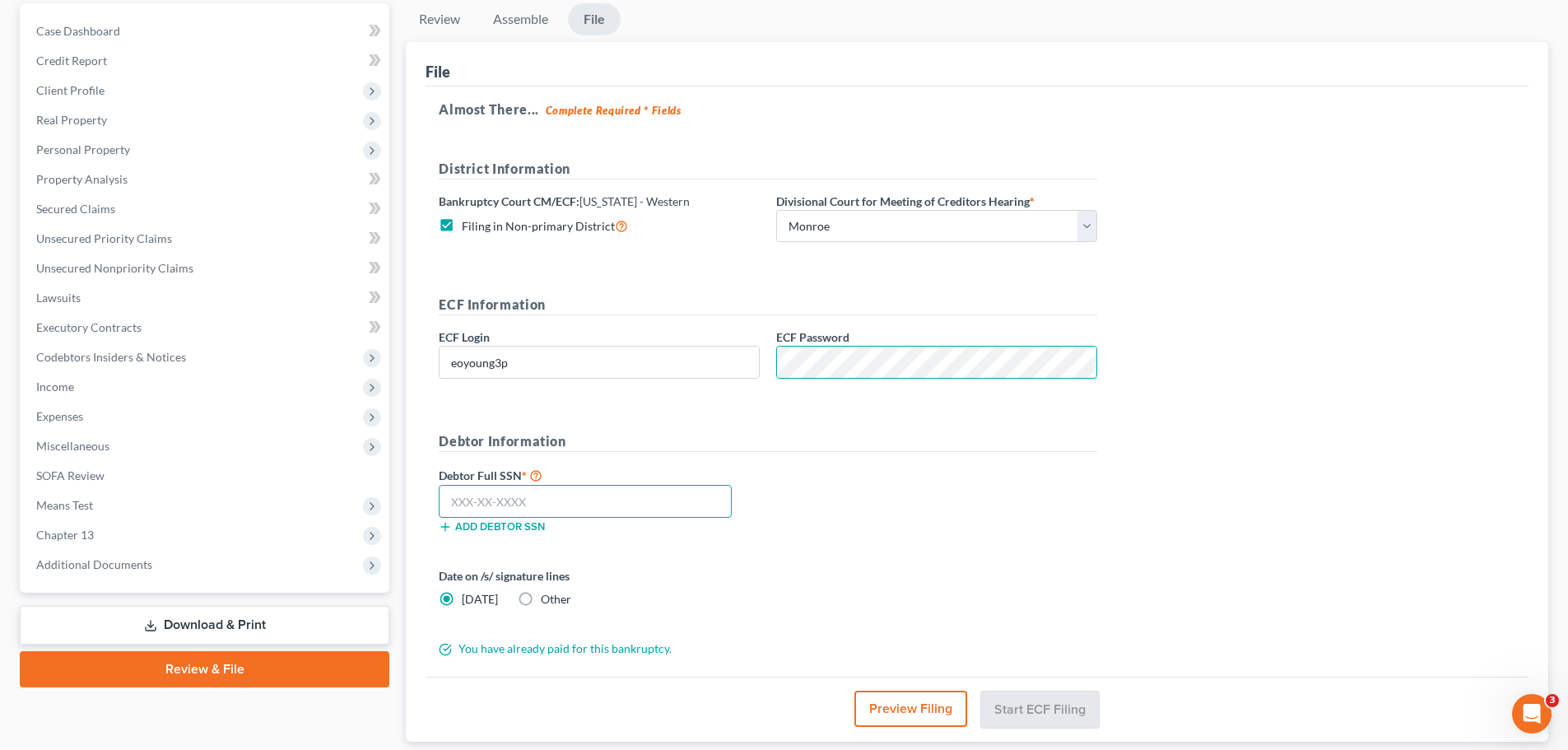
click at [659, 499] on input "text" at bounding box center [585, 502] width 293 height 33
type input "437-57-4602"
click at [1083, 708] on button "Start ECF Filing" at bounding box center [1040, 709] width 118 height 37
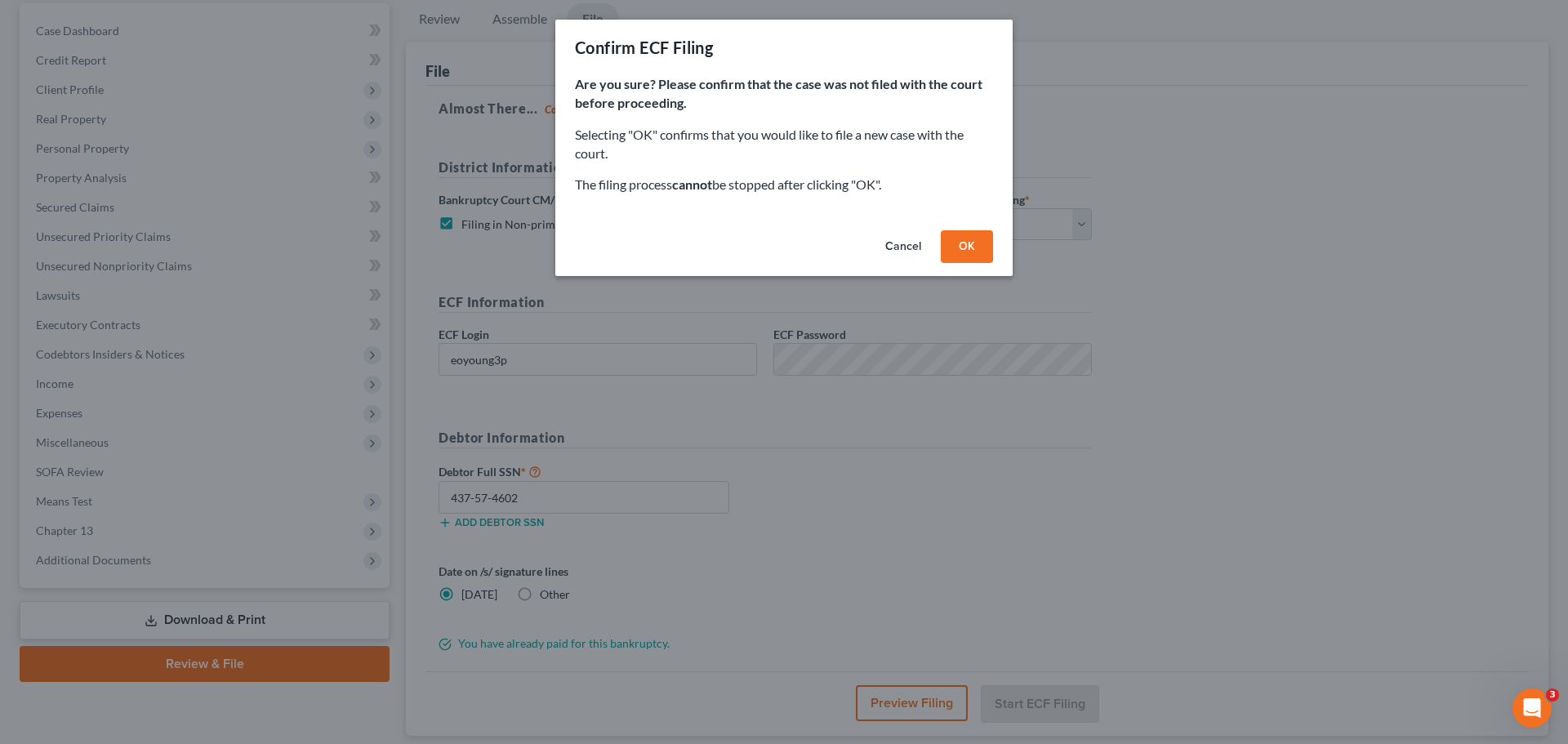
click at [942, 237] on button "OK" at bounding box center [967, 246] width 53 height 33
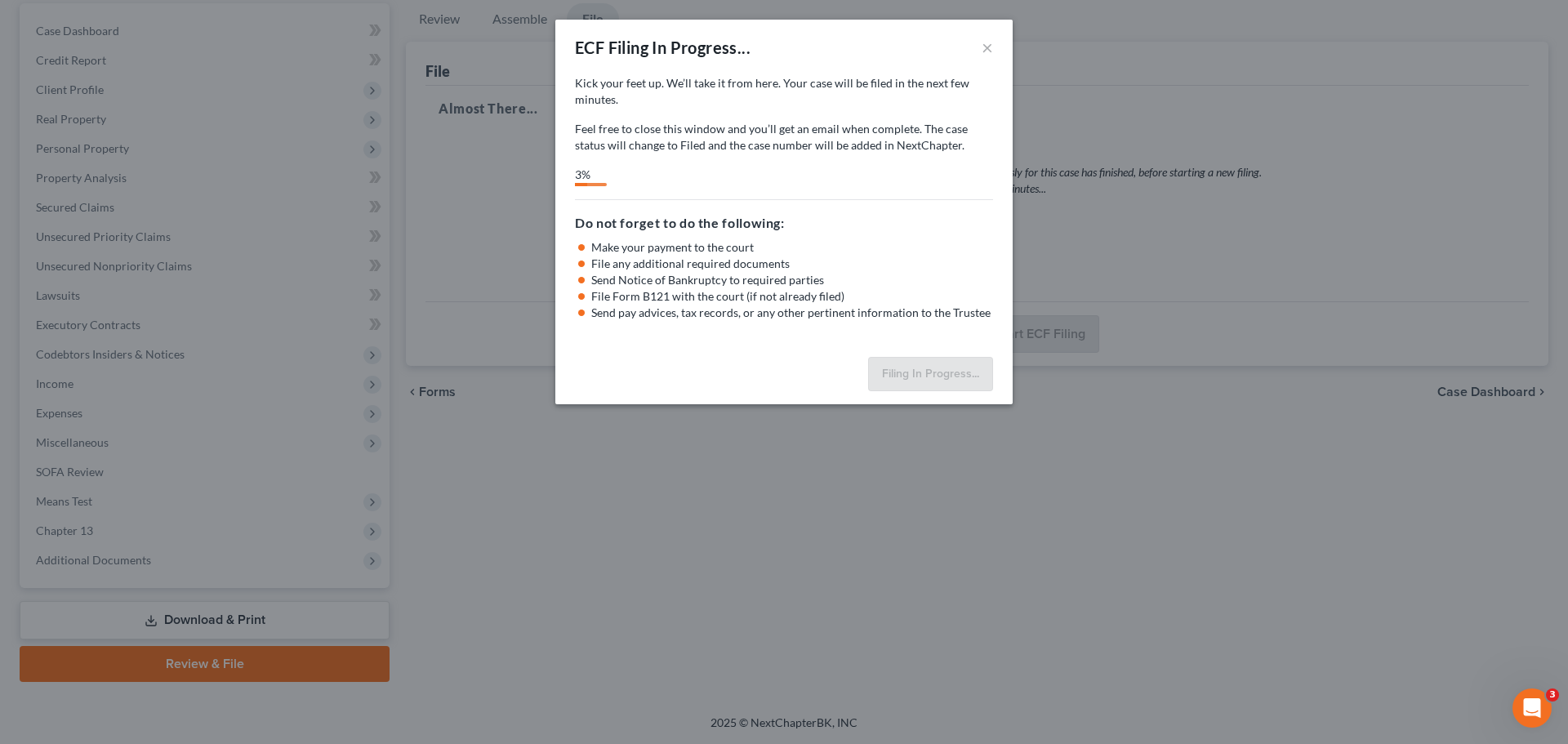
select select "3"
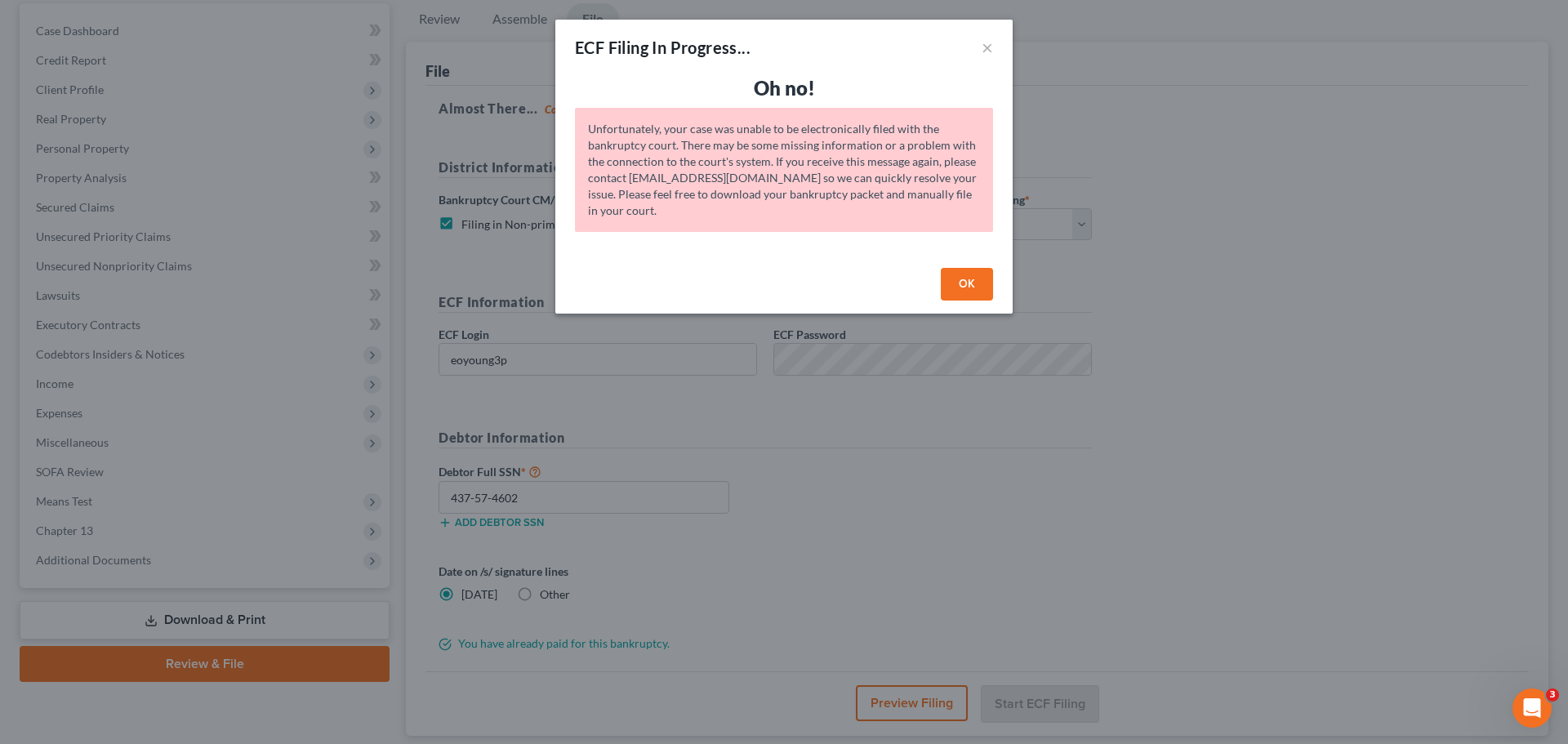
click at [949, 284] on button "OK" at bounding box center [967, 285] width 53 height 33
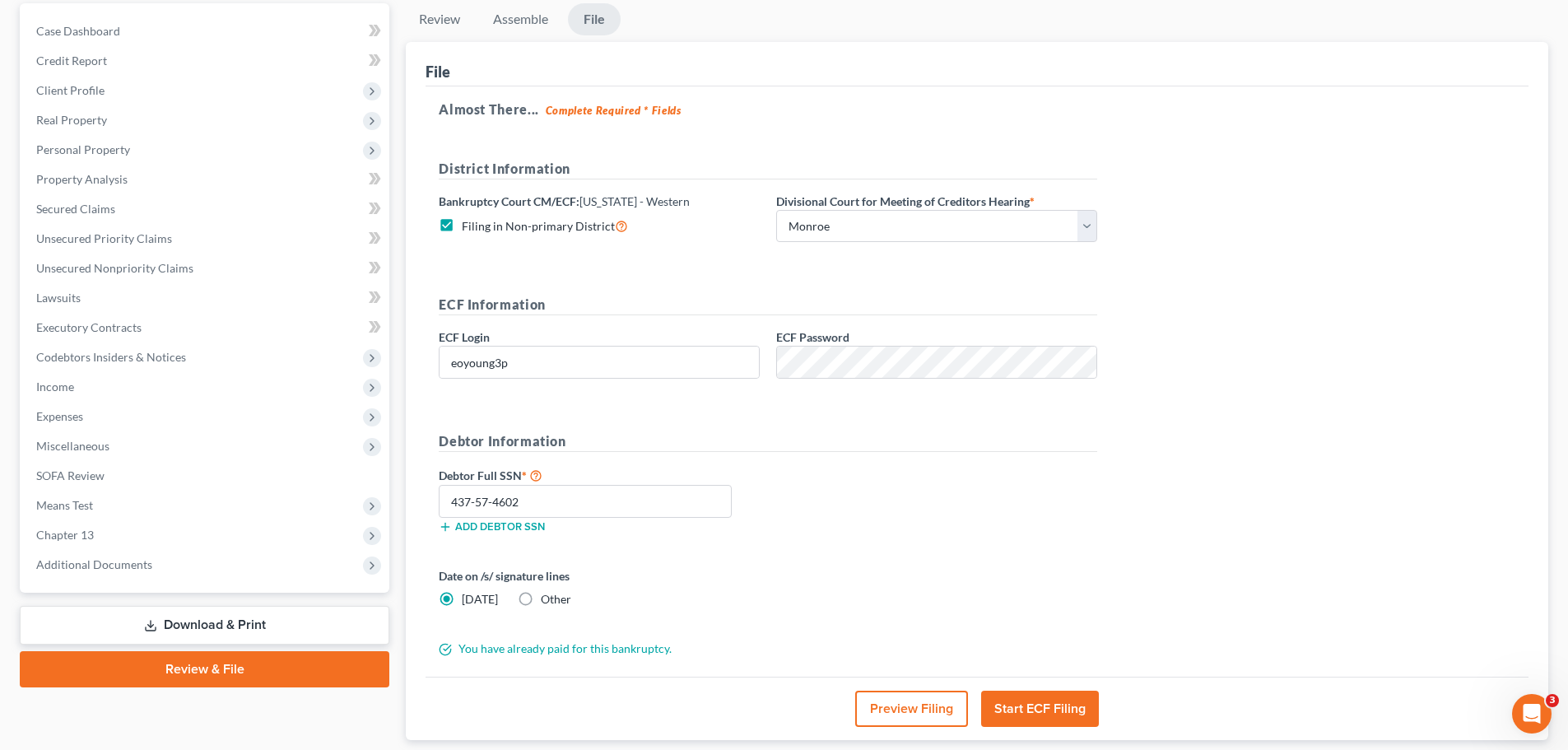
click at [550, 106] on strong "Complete Required * Fields" at bounding box center [614, 111] width 136 height 13
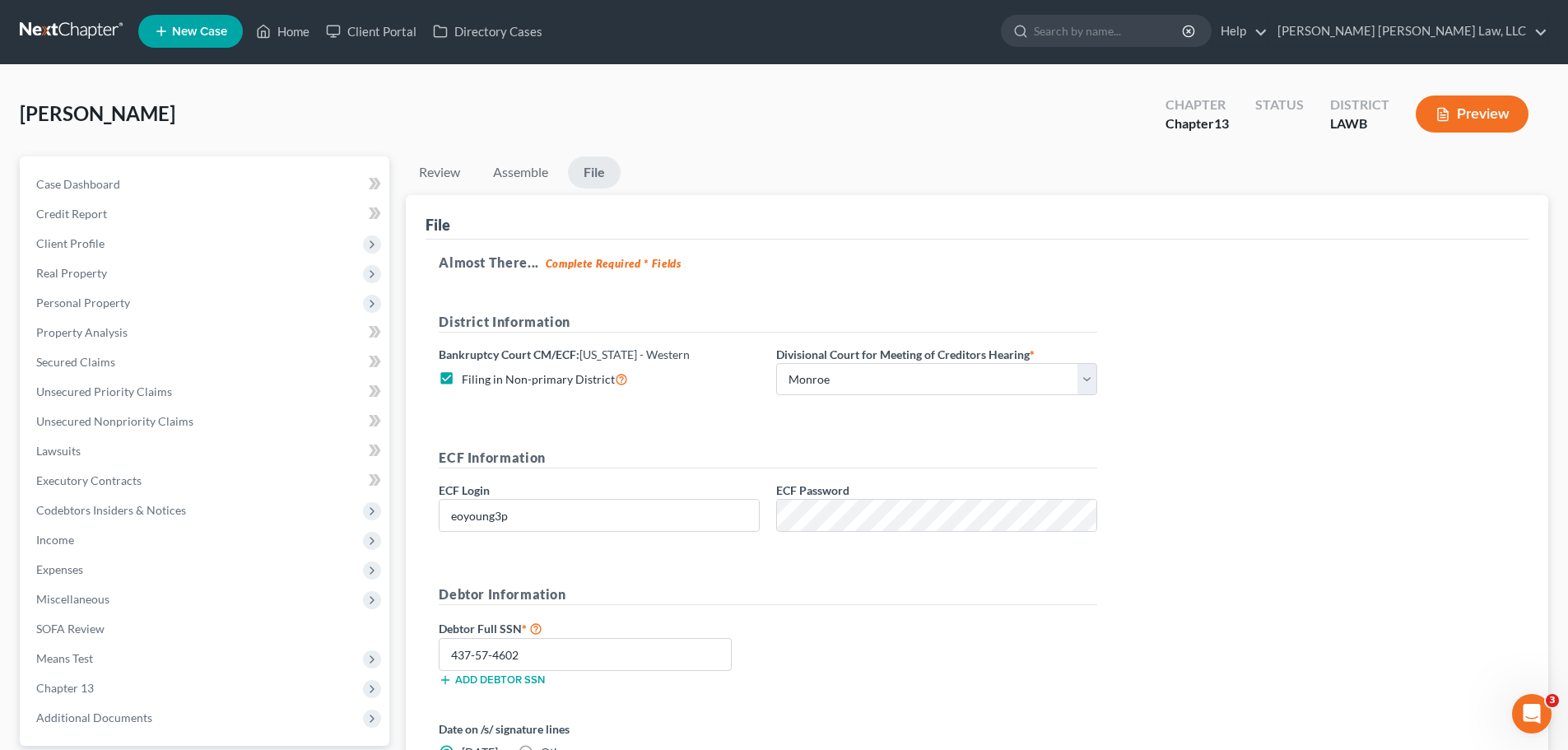
scroll to position [0, 0]
